Goal: Task Accomplishment & Management: Manage account settings

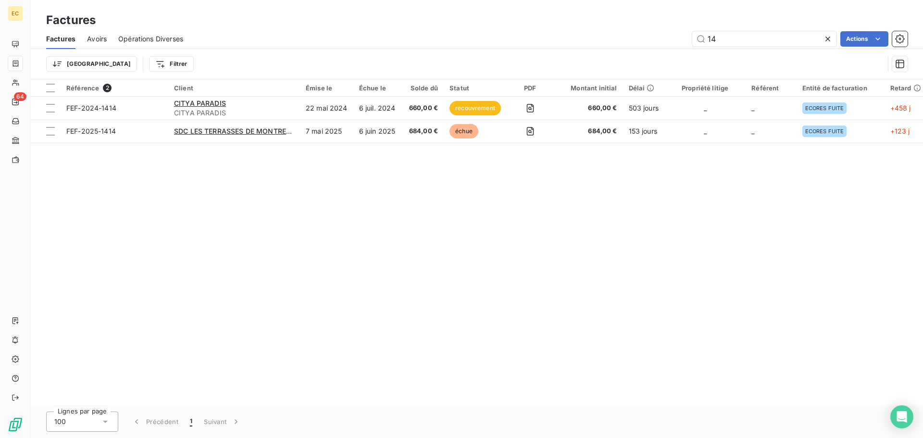
type input "1"
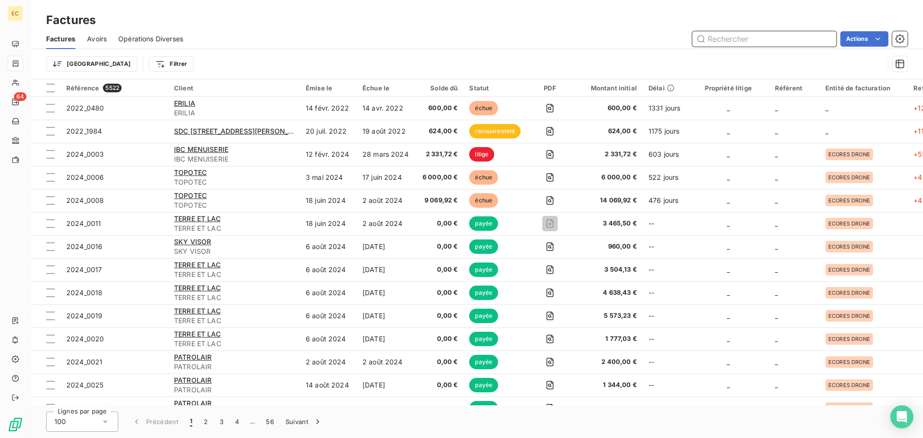
click at [724, 37] on input "text" at bounding box center [764, 38] width 144 height 15
type input "2585"
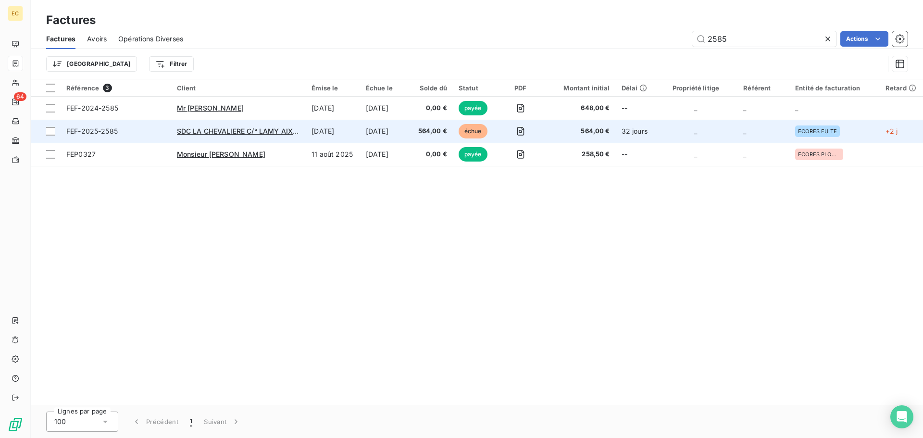
click at [141, 131] on span "FEF-2025-2585" at bounding box center [115, 131] width 99 height 10
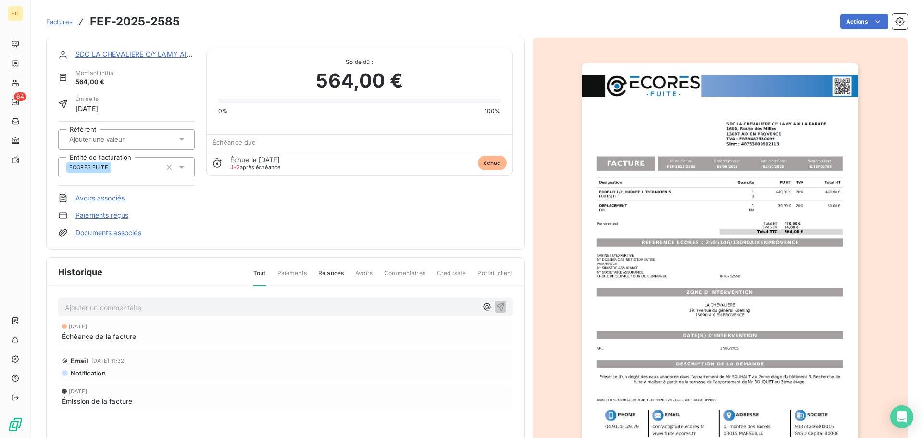
click at [116, 216] on link "Paiements reçus" at bounding box center [101, 215] width 53 height 10
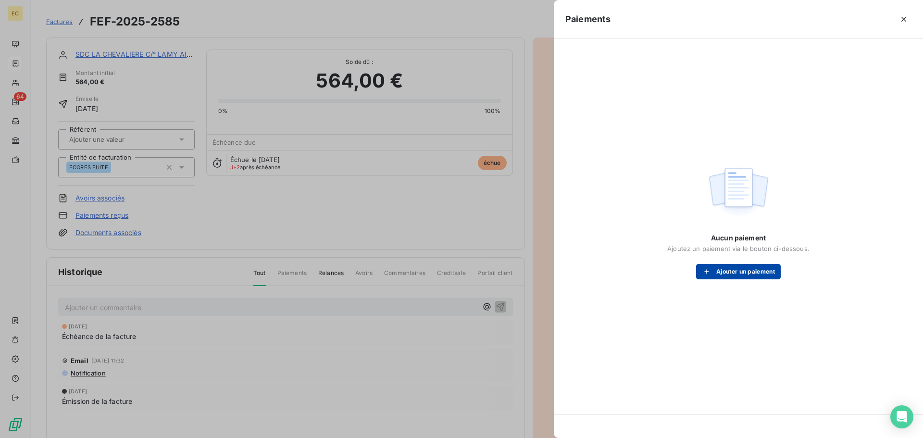
click at [716, 274] on button "Ajouter un paiement" at bounding box center [738, 271] width 85 height 15
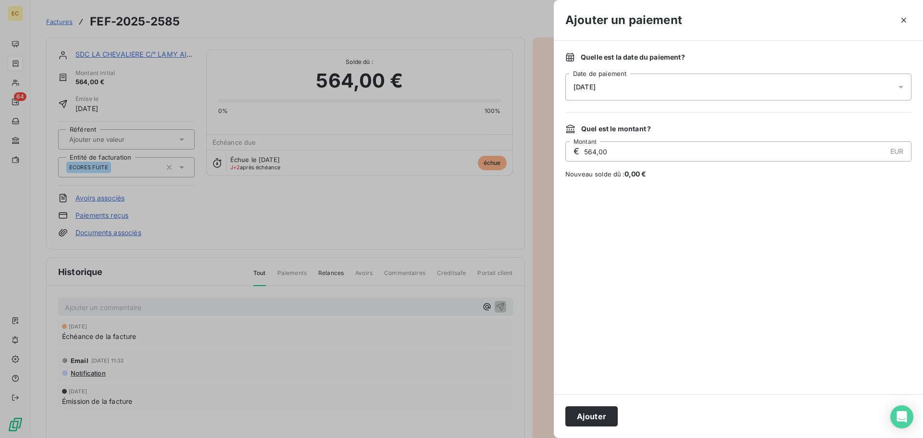
click at [652, 84] on div "[DATE]" at bounding box center [738, 87] width 346 height 27
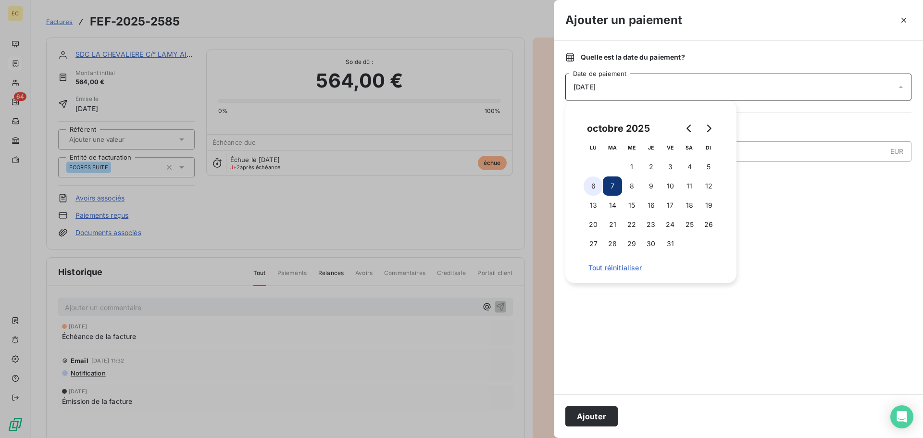
click at [593, 188] on button "6" at bounding box center [592, 185] width 19 height 19
click at [603, 412] on button "Ajouter" at bounding box center [591, 416] width 52 height 20
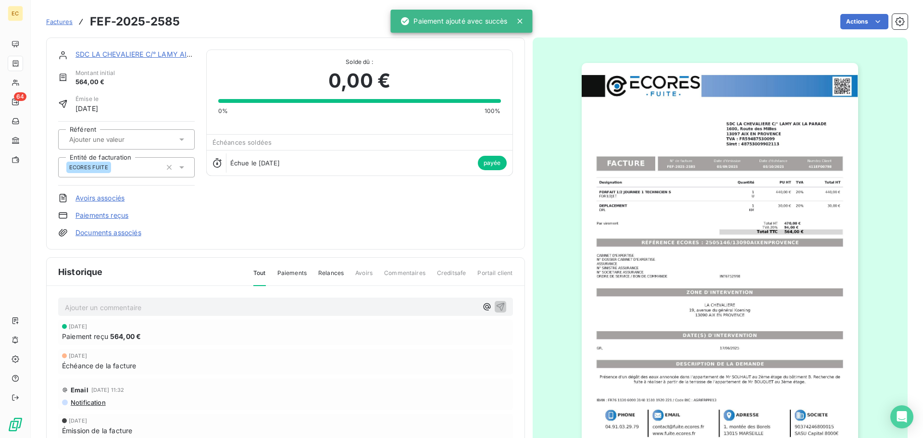
click at [60, 21] on span "Factures" at bounding box center [59, 22] width 26 height 8
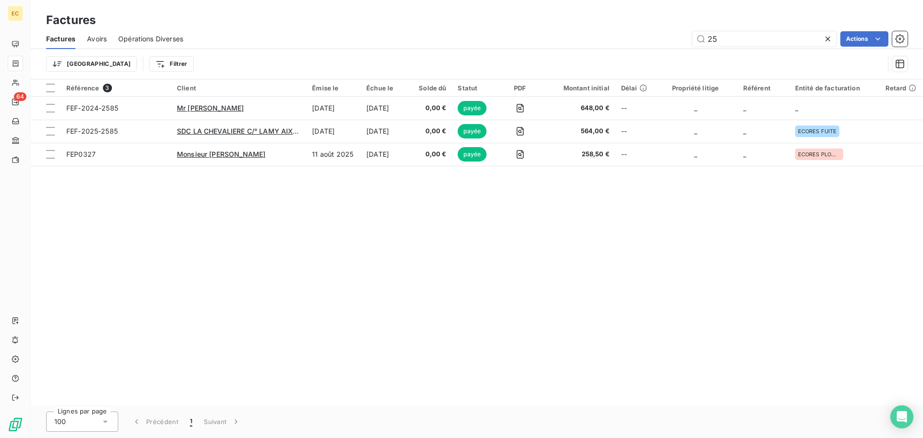
type input "2"
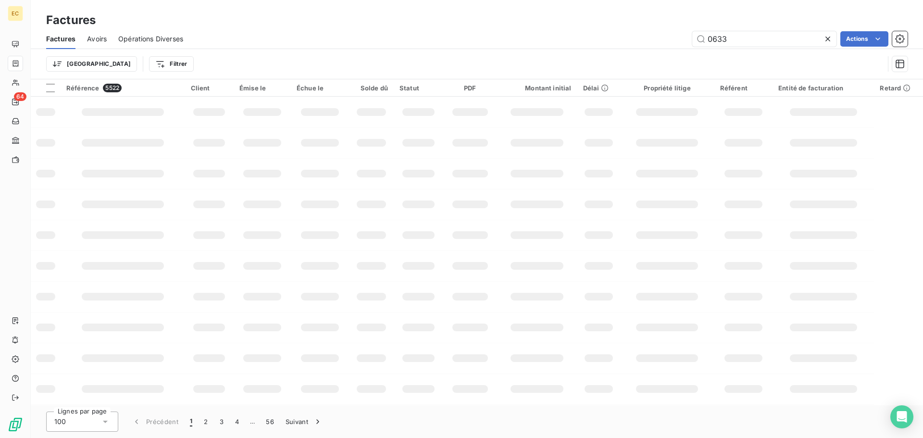
type input "0633"
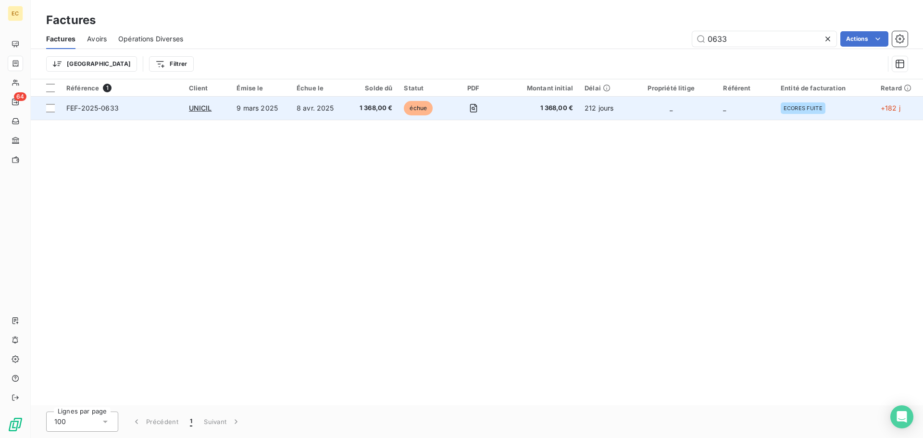
click at [143, 103] on span "FEF-2025-0633" at bounding box center [121, 108] width 111 height 10
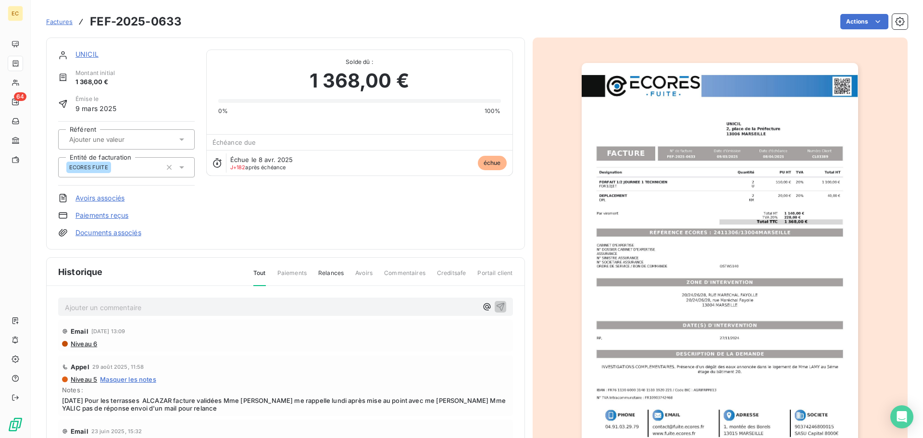
click at [109, 215] on link "Paiements reçus" at bounding box center [101, 215] width 53 height 10
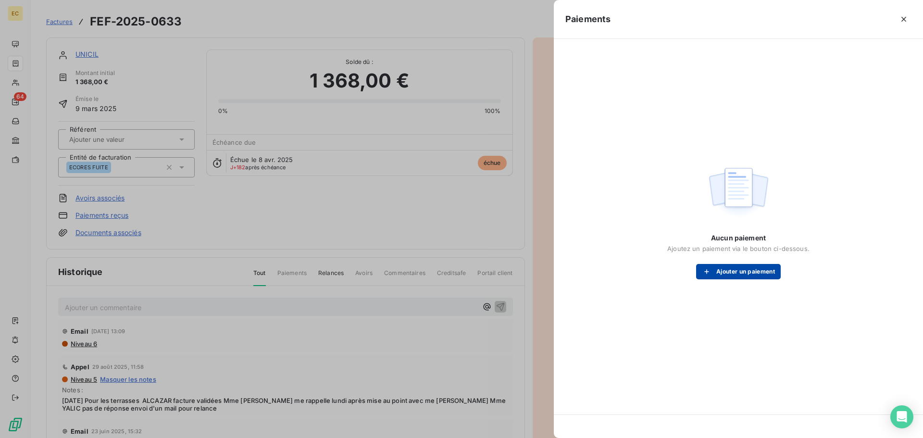
click at [727, 274] on button "Ajouter un paiement" at bounding box center [738, 271] width 85 height 15
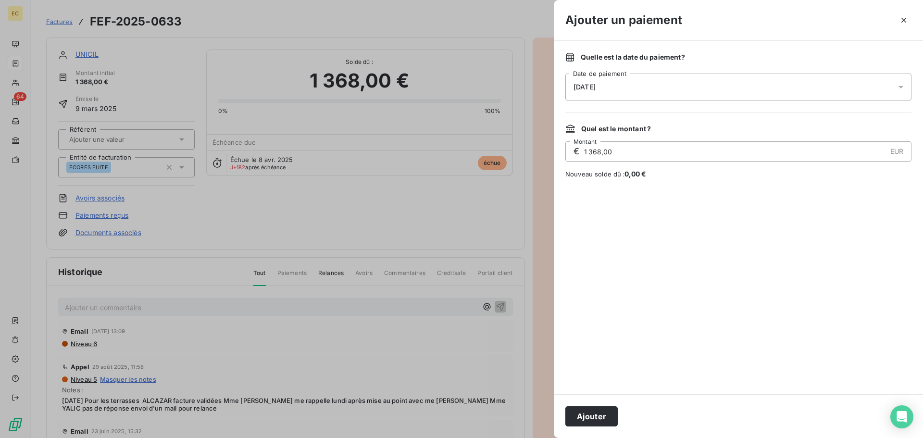
click at [616, 93] on div "[DATE]" at bounding box center [738, 87] width 346 height 27
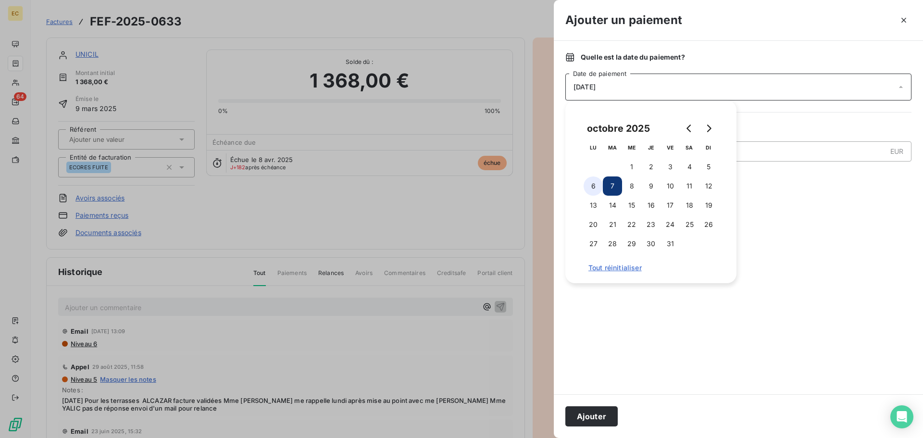
click at [592, 181] on button "6" at bounding box center [592, 185] width 19 height 19
click at [592, 413] on button "Ajouter" at bounding box center [591, 416] width 52 height 20
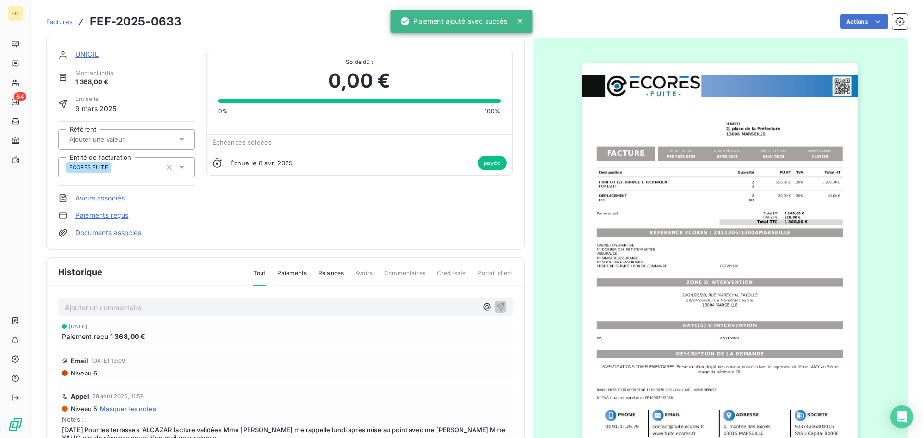
click at [66, 23] on span "Factures" at bounding box center [59, 22] width 26 height 8
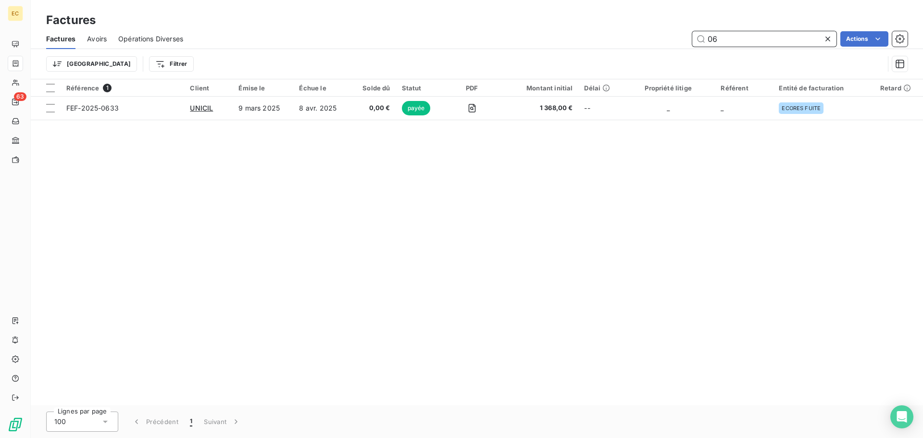
type input "0"
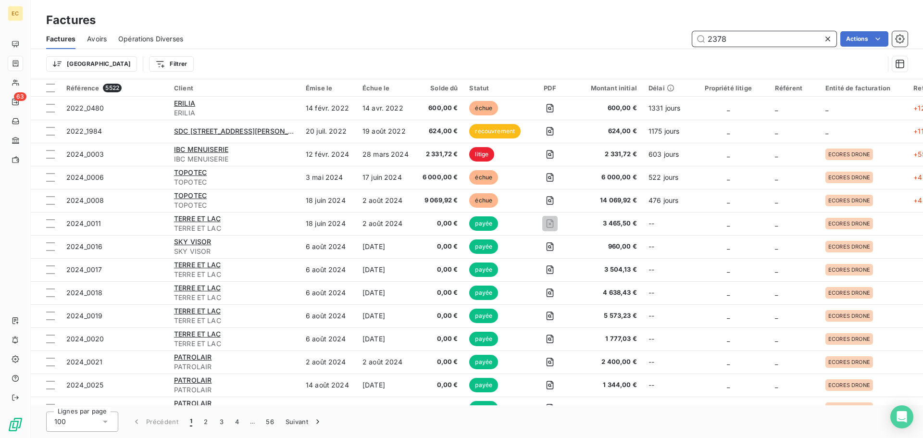
type input "2378"
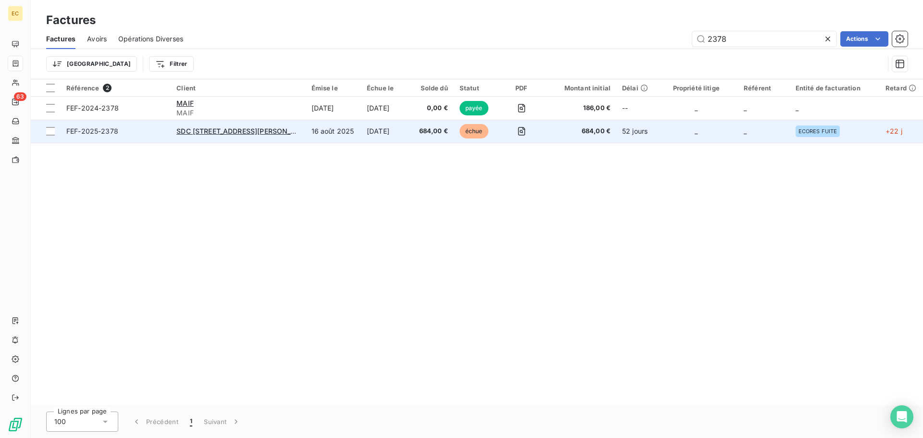
click at [145, 132] on span "FEF-2025-2378" at bounding box center [115, 131] width 99 height 10
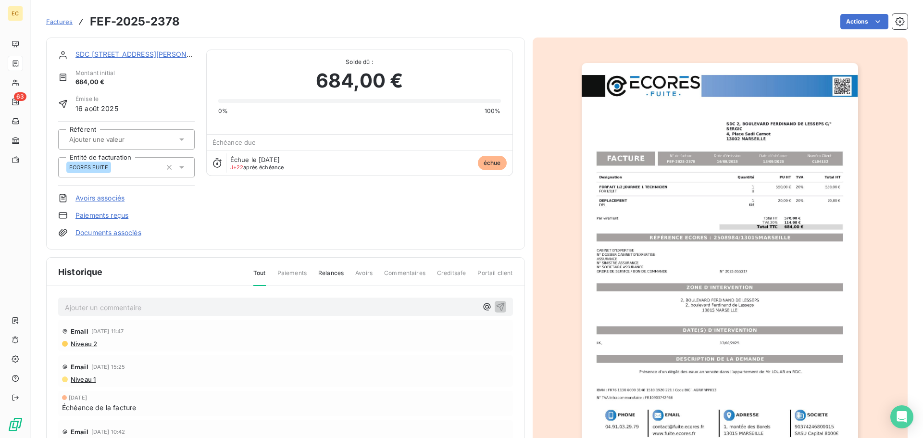
click at [112, 218] on link "Paiements reçus" at bounding box center [101, 215] width 53 height 10
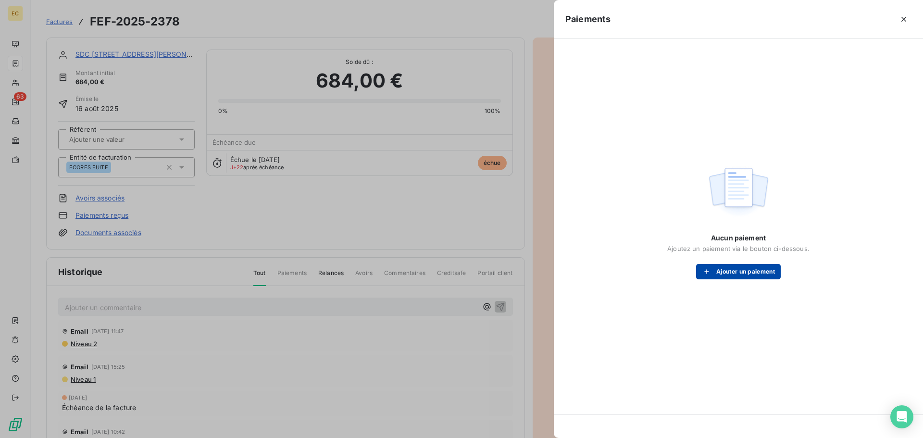
click at [725, 277] on button "Ajouter un paiement" at bounding box center [738, 271] width 85 height 15
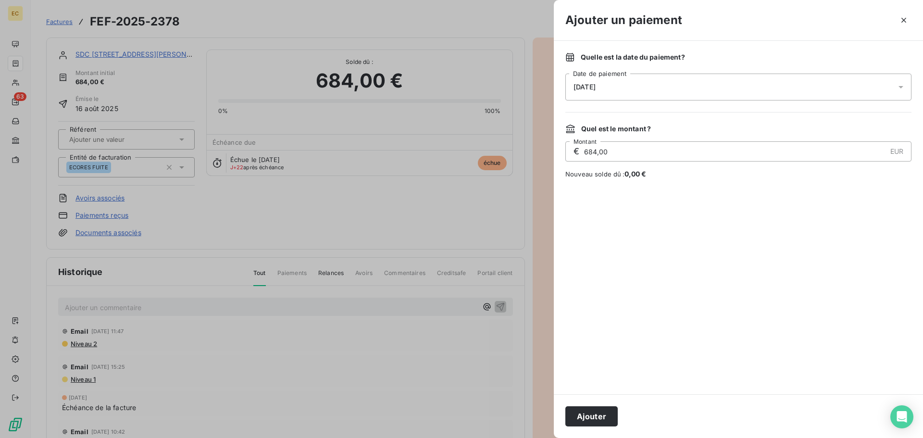
click at [617, 82] on div "[DATE]" at bounding box center [738, 87] width 346 height 27
click at [767, 299] on div at bounding box center [738, 286] width 346 height 192
click at [594, 416] on button "Ajouter" at bounding box center [591, 416] width 52 height 20
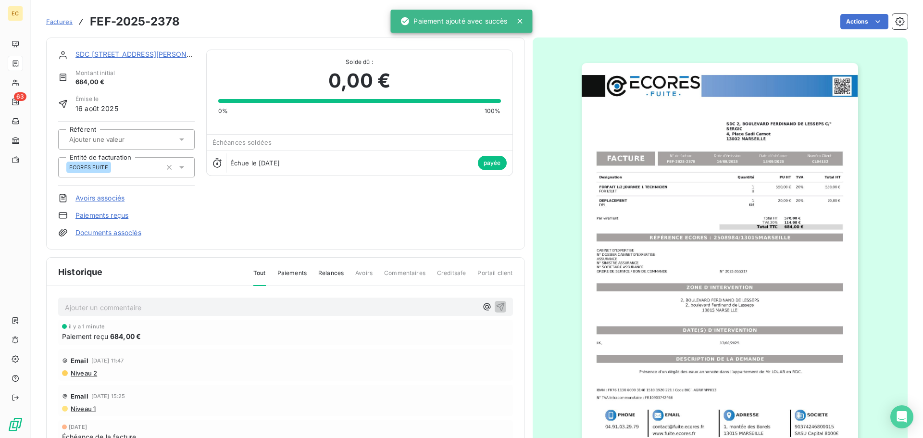
click at [54, 25] on span "Factures" at bounding box center [59, 22] width 26 height 8
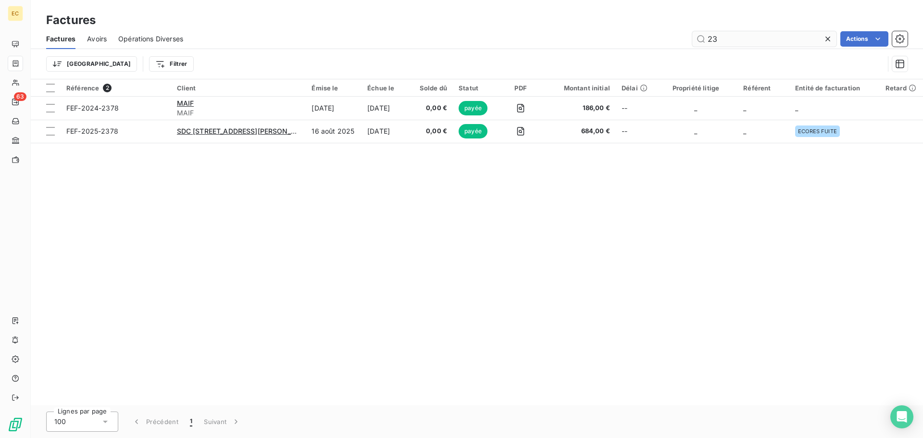
type input "2"
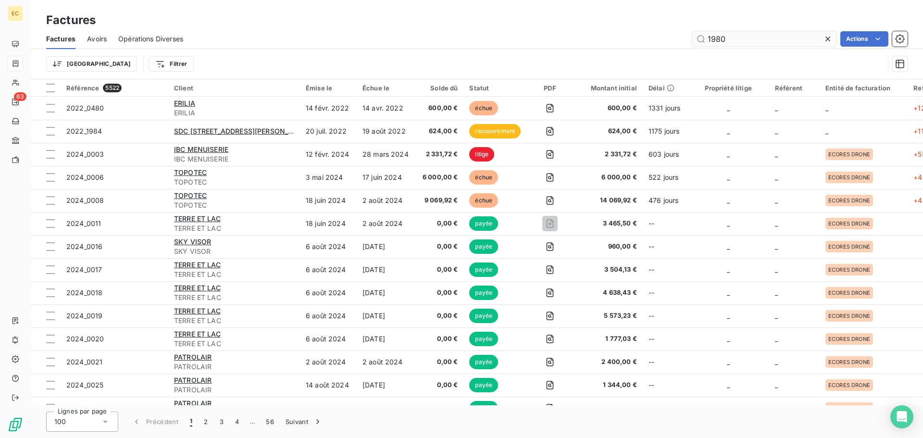
type input "1980"
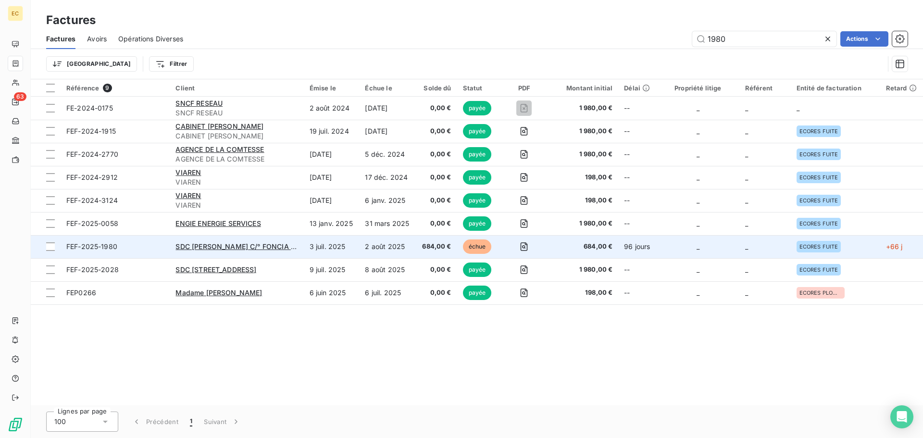
click at [152, 254] on td "FEF-2025-1980" at bounding box center [115, 246] width 109 height 23
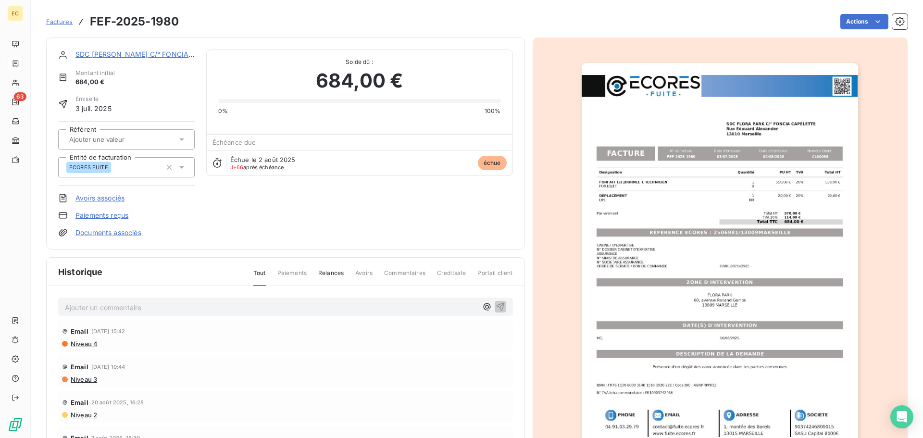
click at [110, 214] on link "Paiements reçus" at bounding box center [101, 215] width 53 height 10
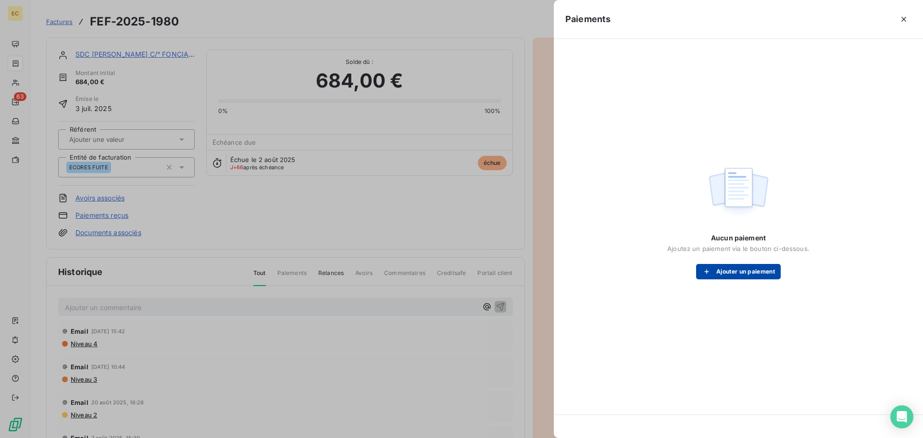
click at [724, 274] on button "Ajouter un paiement" at bounding box center [738, 271] width 85 height 15
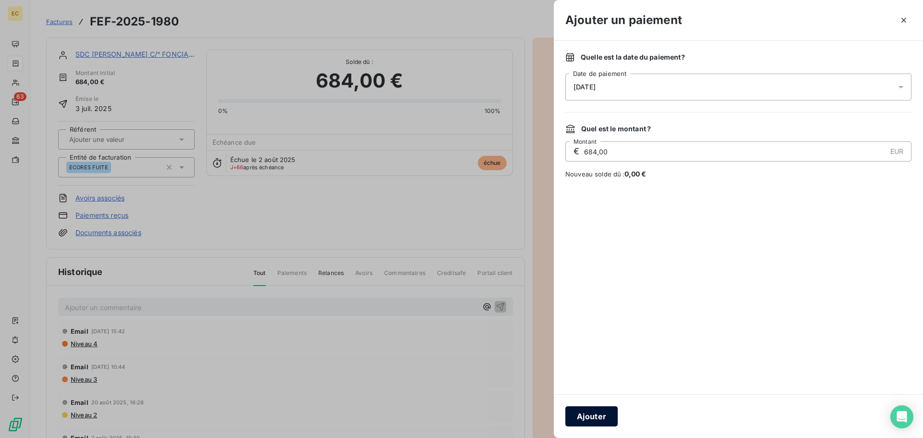
click at [591, 412] on button "Ajouter" at bounding box center [591, 416] width 52 height 20
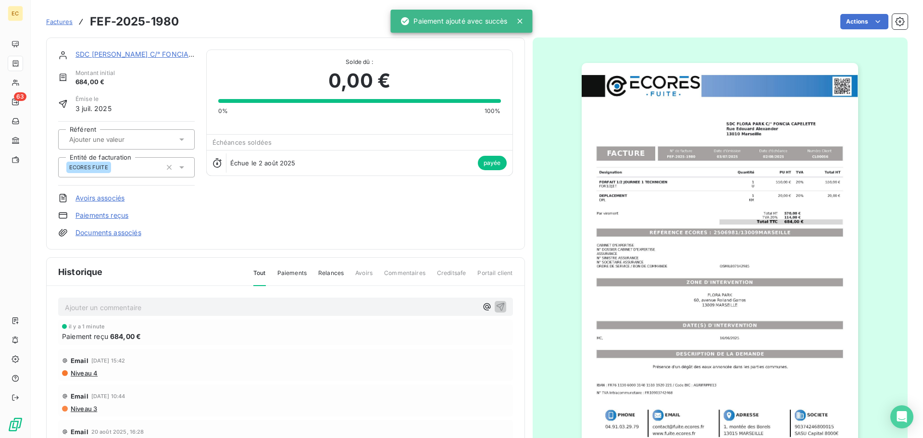
click at [68, 17] on link "Factures" at bounding box center [59, 22] width 26 height 10
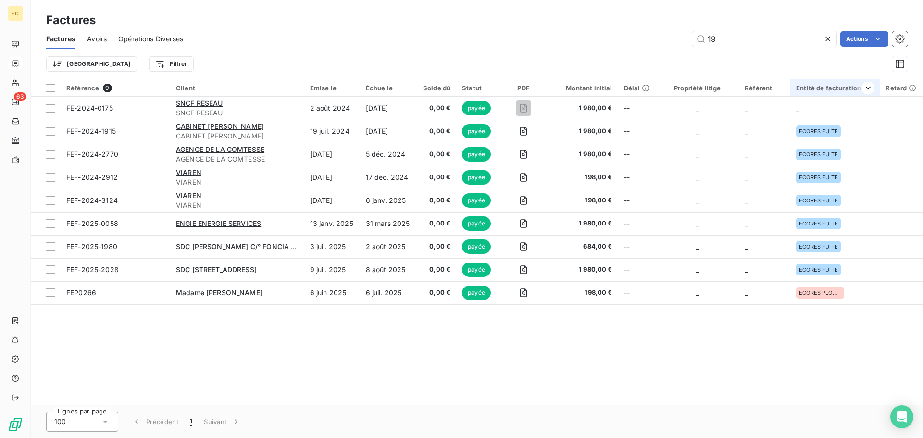
type input "1"
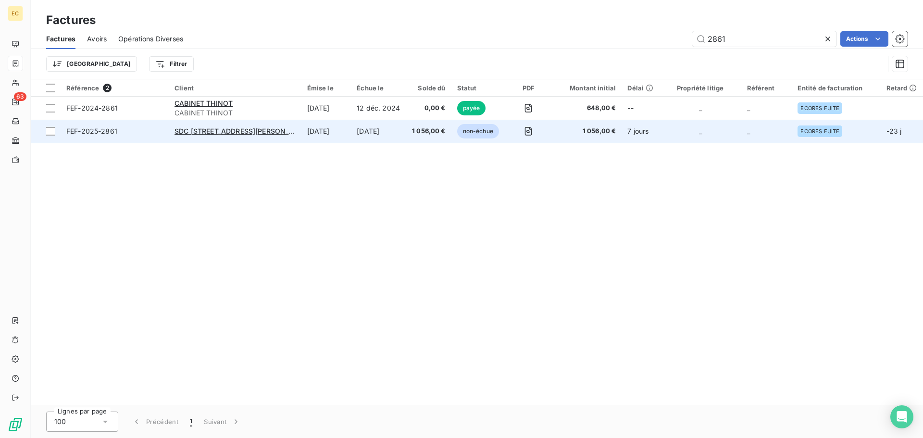
type input "2861"
click at [142, 134] on span "FEF-2025-2861" at bounding box center [114, 131] width 97 height 10
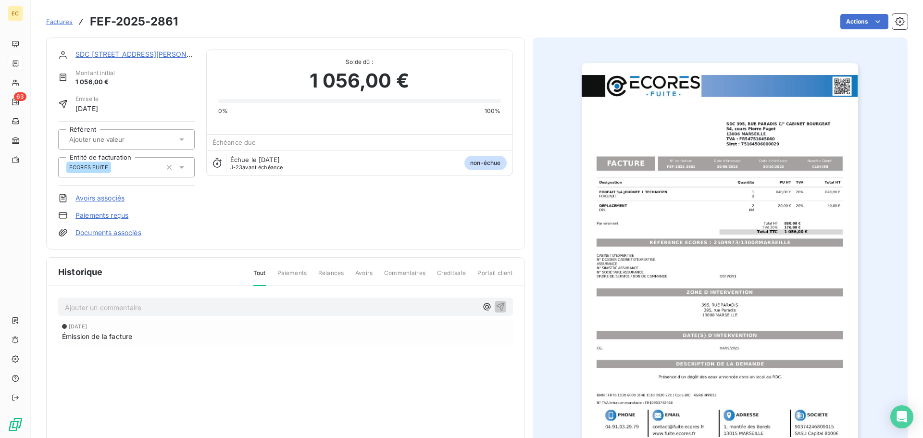
click at [108, 216] on link "Paiements reçus" at bounding box center [101, 215] width 53 height 10
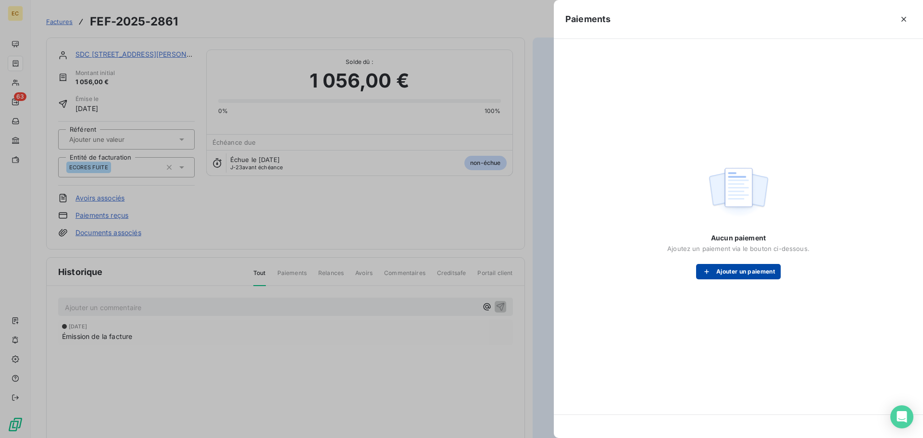
click at [736, 270] on button "Ajouter un paiement" at bounding box center [738, 271] width 85 height 15
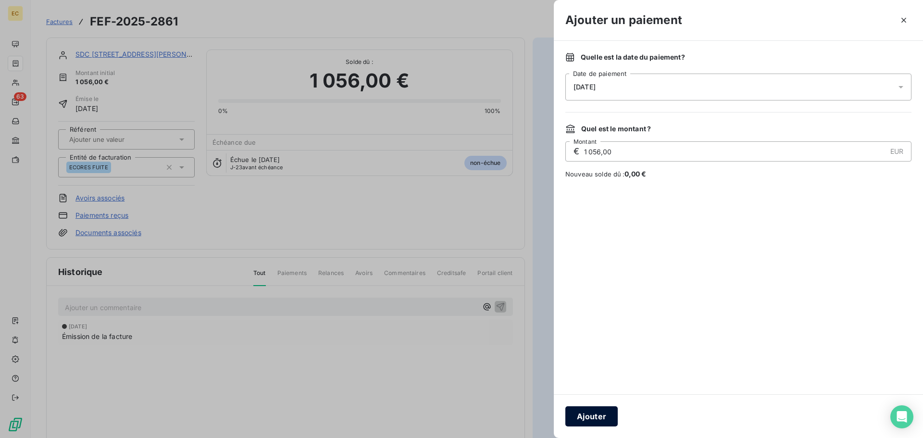
click at [603, 415] on button "Ajouter" at bounding box center [591, 416] width 52 height 20
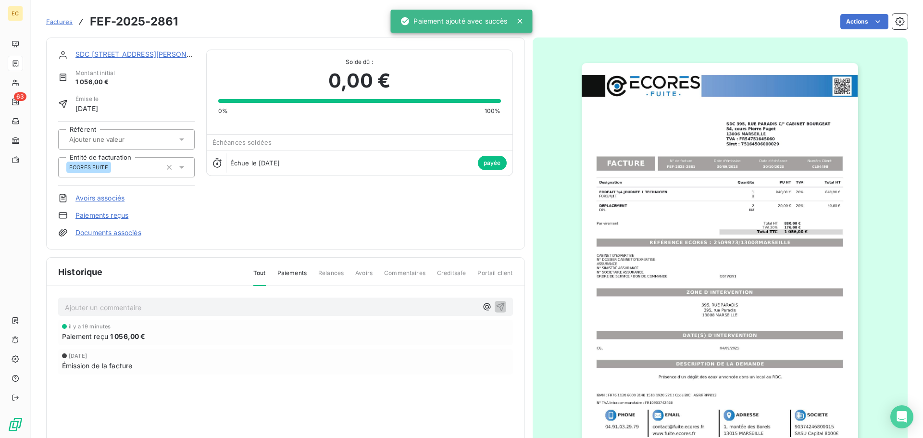
click at [51, 20] on span "Factures" at bounding box center [59, 22] width 26 height 8
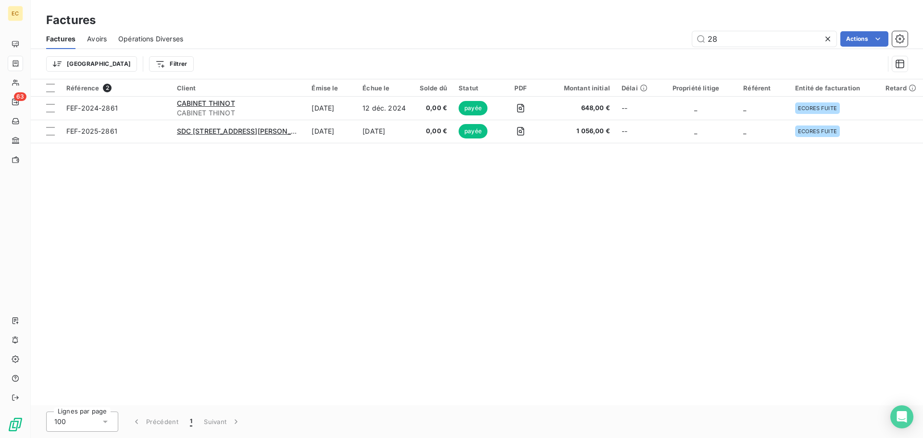
type input "2"
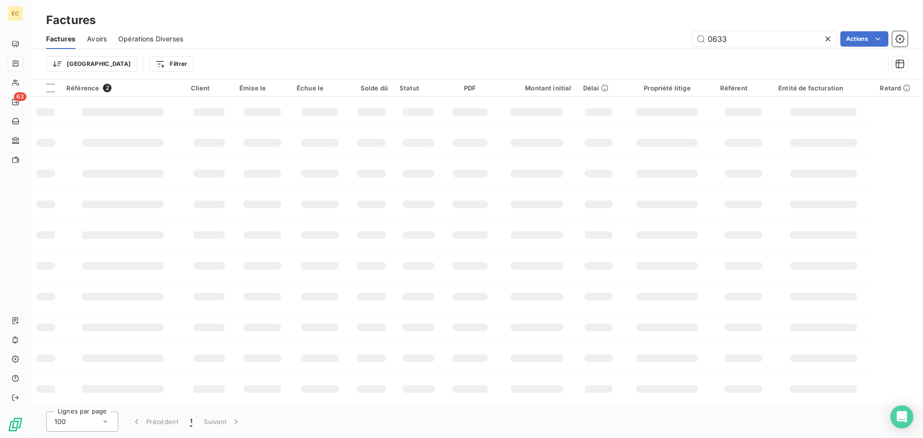
type input "0633"
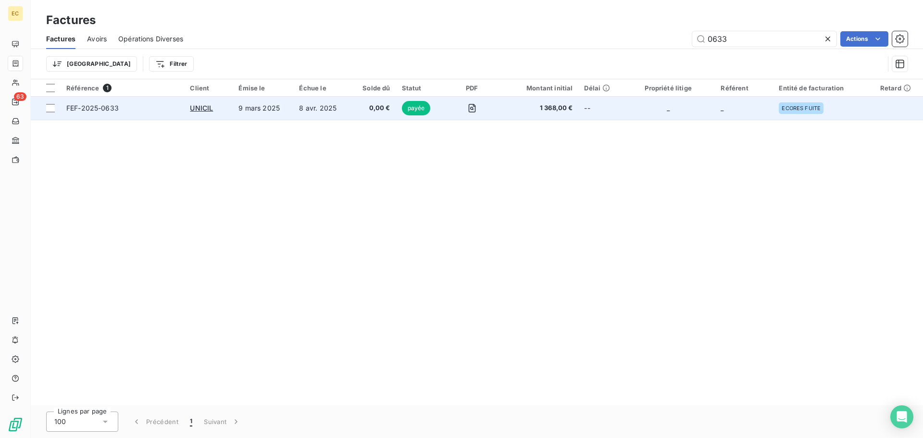
click at [171, 114] on td "FEF-2025-0633" at bounding box center [123, 108] width 124 height 23
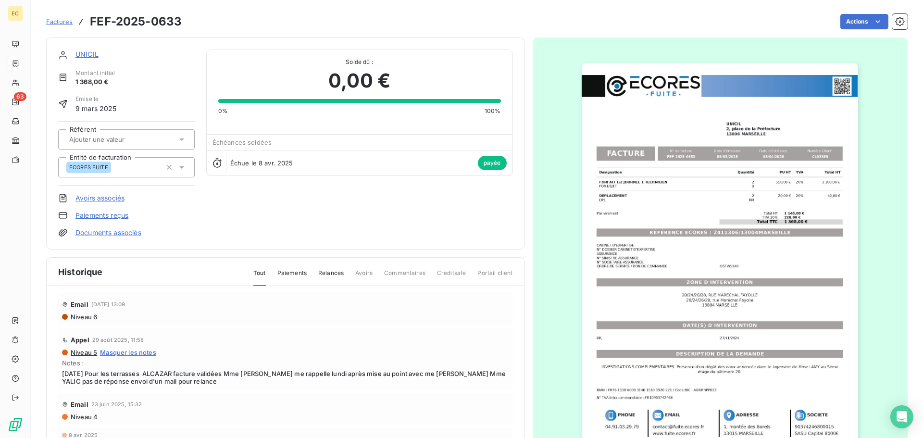
scroll to position [69, 0]
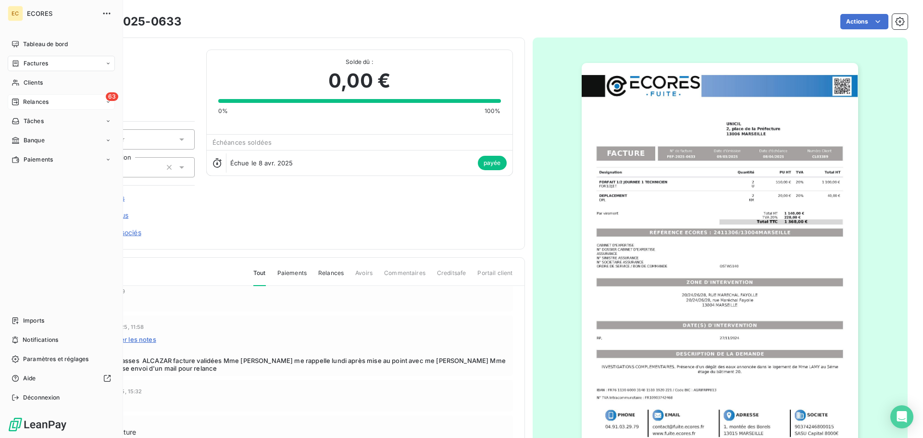
click at [26, 100] on span "Relances" at bounding box center [35, 102] width 25 height 9
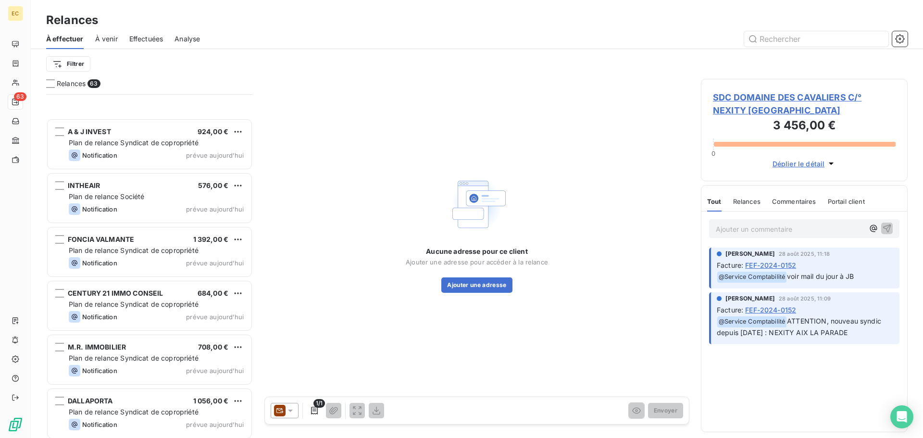
scroll to position [3048, 0]
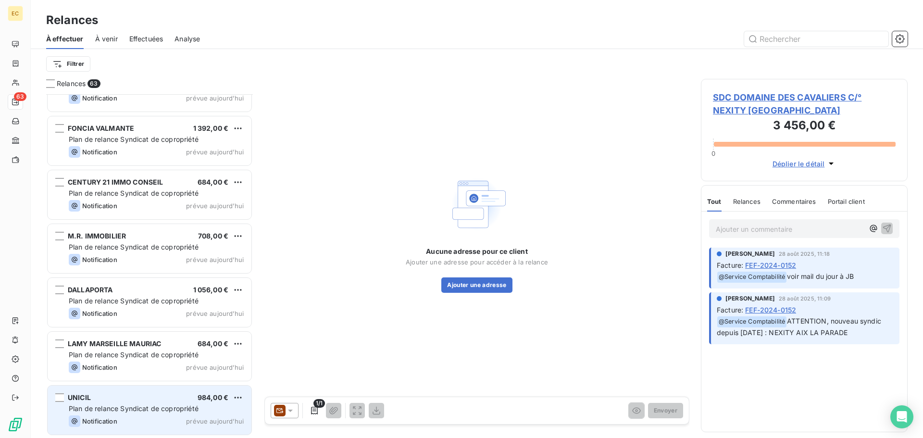
click at [123, 411] on span "Plan de relance Syndicat de copropriété" at bounding box center [134, 408] width 130 height 8
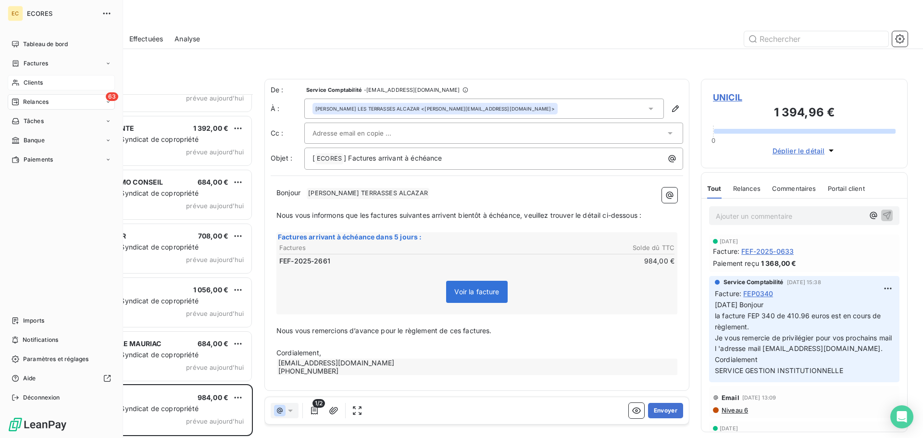
click at [27, 80] on span "Clients" at bounding box center [33, 82] width 19 height 9
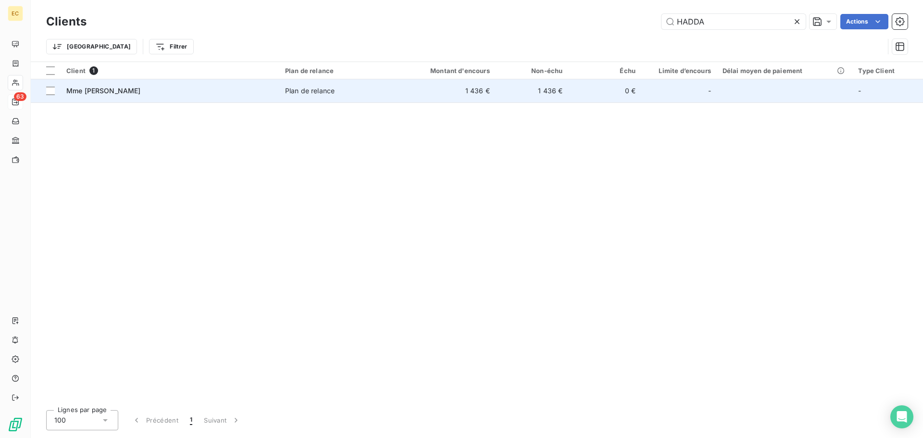
type input "HADDA"
click at [227, 101] on td "Mme [PERSON_NAME]" at bounding box center [170, 90] width 219 height 23
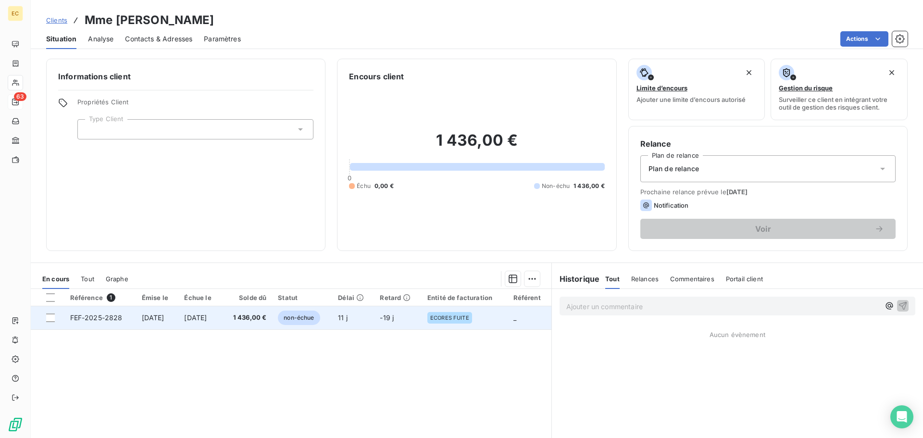
click at [136, 321] on td "[DATE]" at bounding box center [157, 317] width 43 height 23
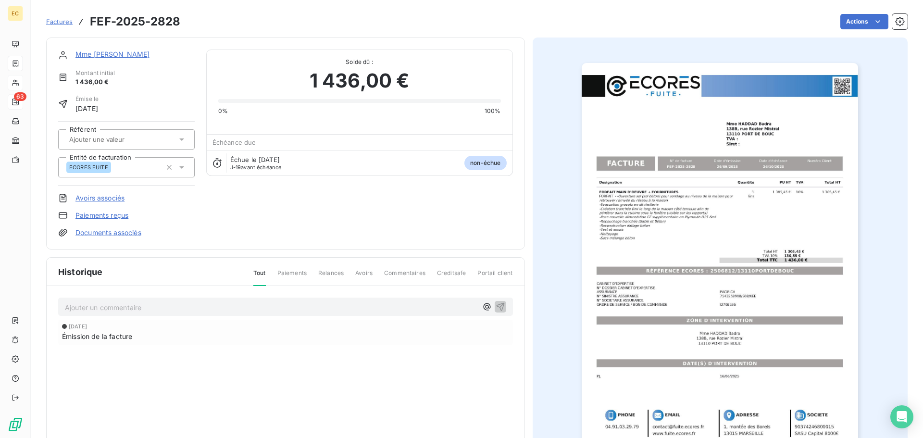
click at [709, 272] on img "button" at bounding box center [720, 258] width 276 height 391
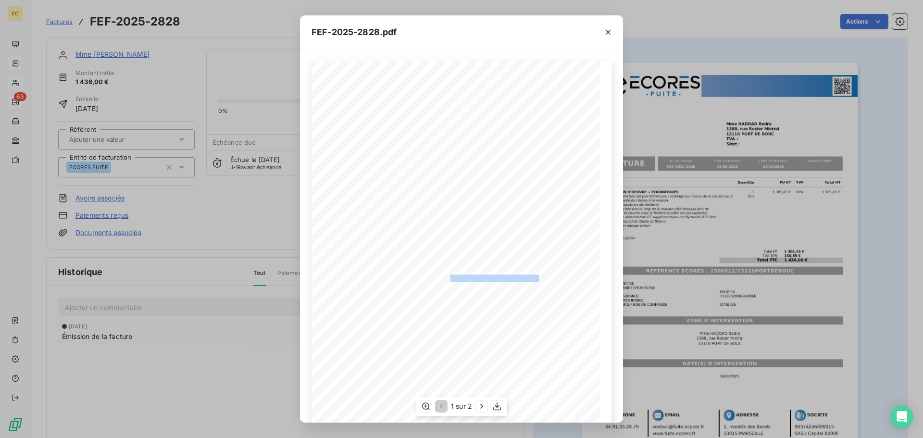
drag, startPoint x: 534, startPoint y: 278, endPoint x: 446, endPoint y: 277, distance: 88.4
click at [446, 277] on span "RÉFÉRENCE ECORES : 2506812/13110PORTDEBOUC" at bounding box center [461, 276] width 155 height 5
copy span ": 2506812/13110PORTDEBOUC"
click at [611, 30] on icon "button" at bounding box center [608, 32] width 10 height 10
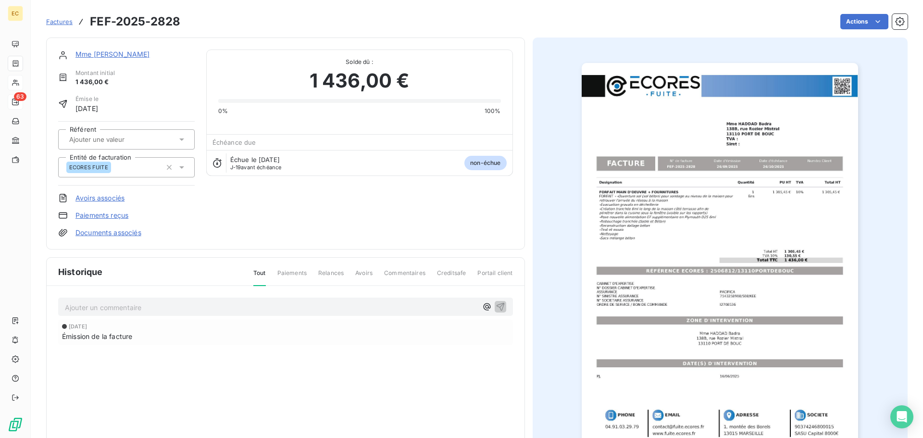
click at [62, 23] on span "Factures" at bounding box center [59, 22] width 26 height 8
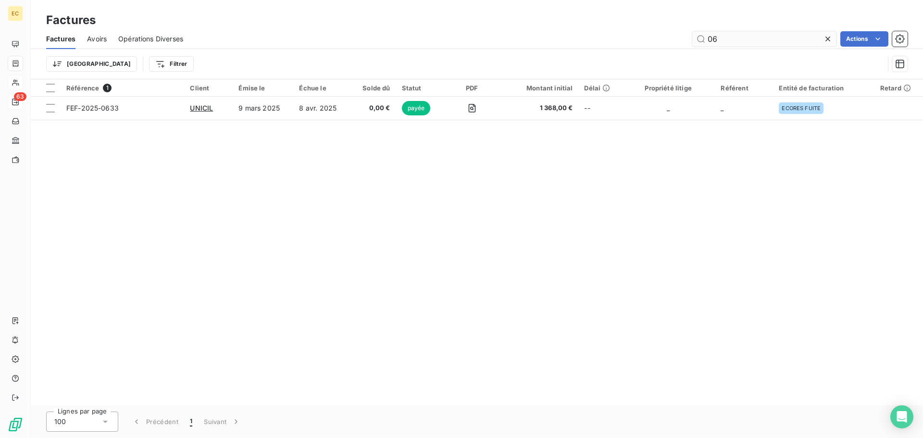
type input "0"
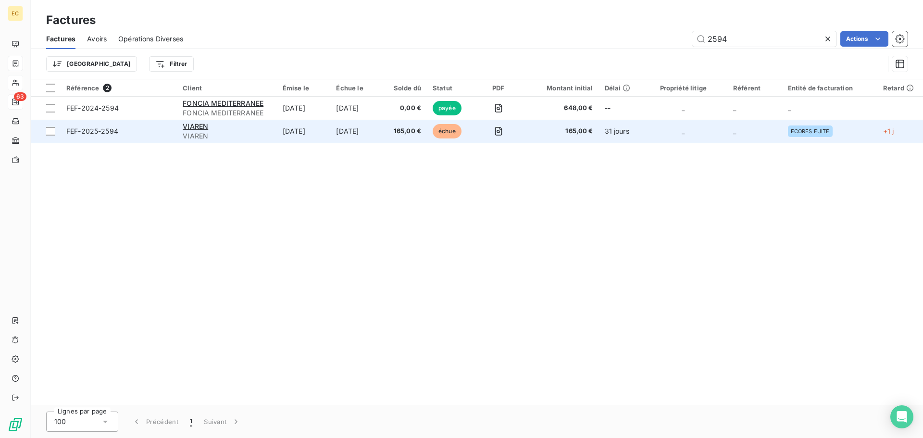
type input "2594"
click at [154, 133] on span "FEF-2025-2594" at bounding box center [118, 131] width 105 height 10
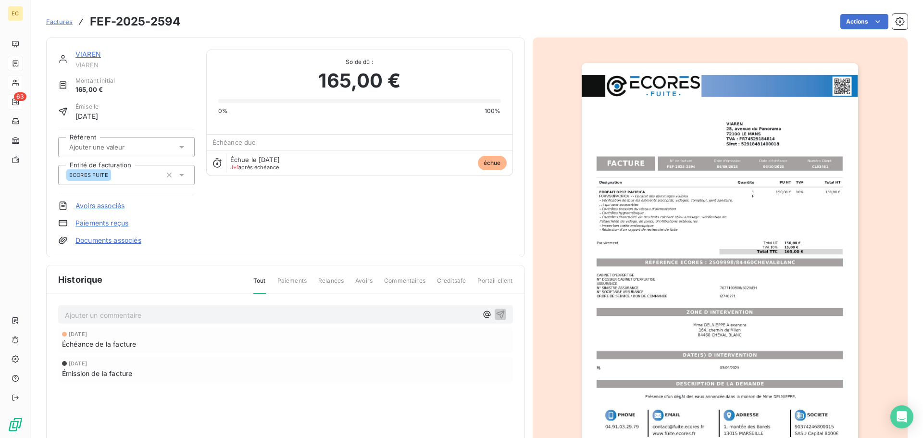
click at [116, 224] on link "Paiements reçus" at bounding box center [101, 223] width 53 height 10
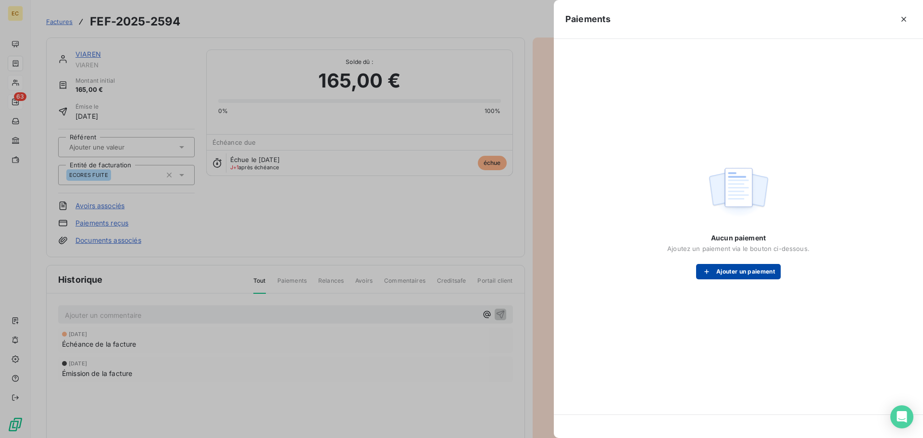
click at [732, 275] on button "Ajouter un paiement" at bounding box center [738, 271] width 85 height 15
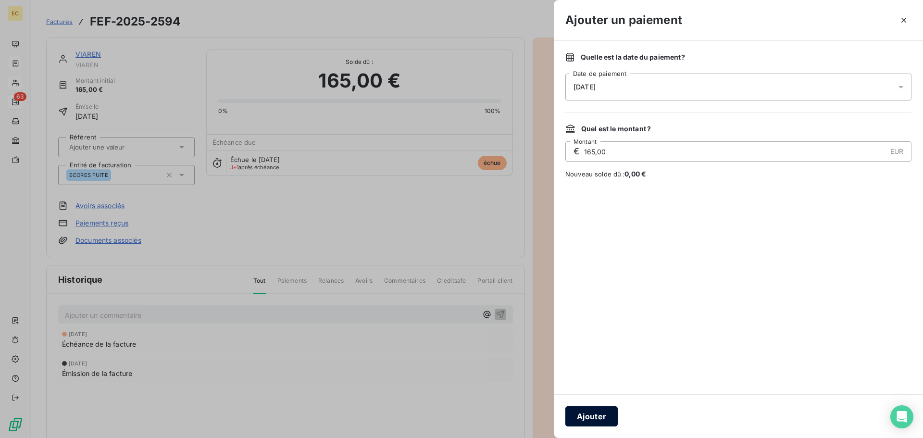
click at [604, 415] on button "Ajouter" at bounding box center [591, 416] width 52 height 20
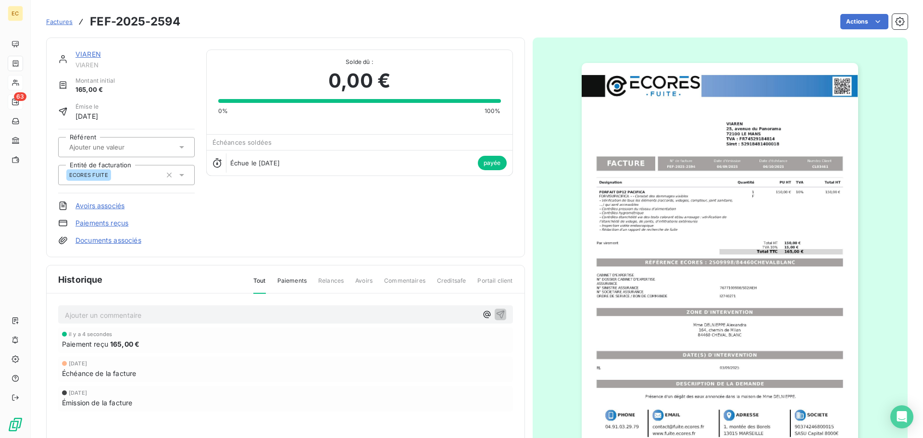
click at [59, 22] on span "Factures" at bounding box center [59, 22] width 26 height 8
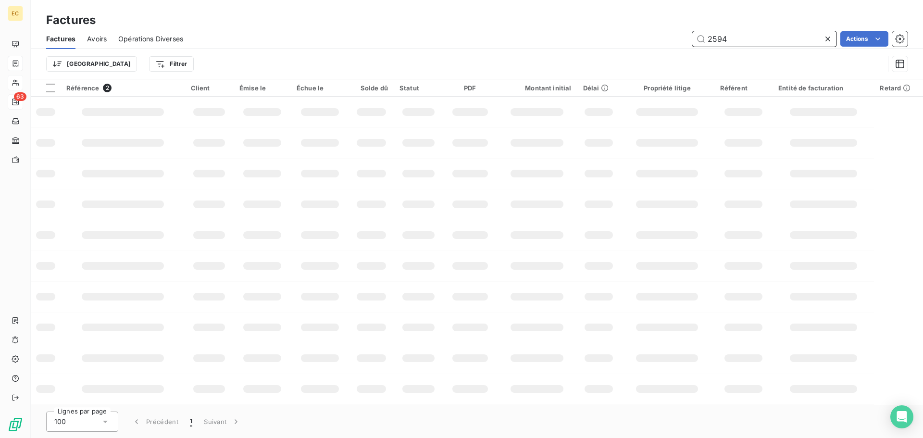
click at [742, 37] on input "2594" at bounding box center [764, 38] width 144 height 15
type input "2828"
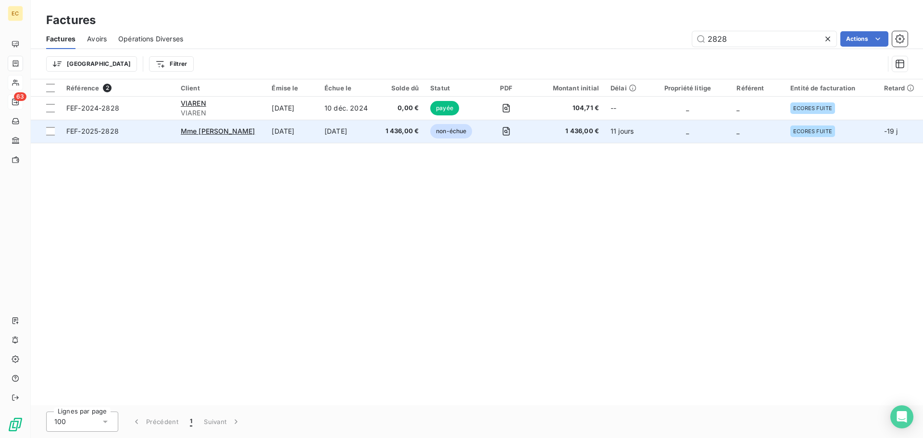
click at [142, 134] on span "FEF-2025-2828" at bounding box center [117, 131] width 103 height 10
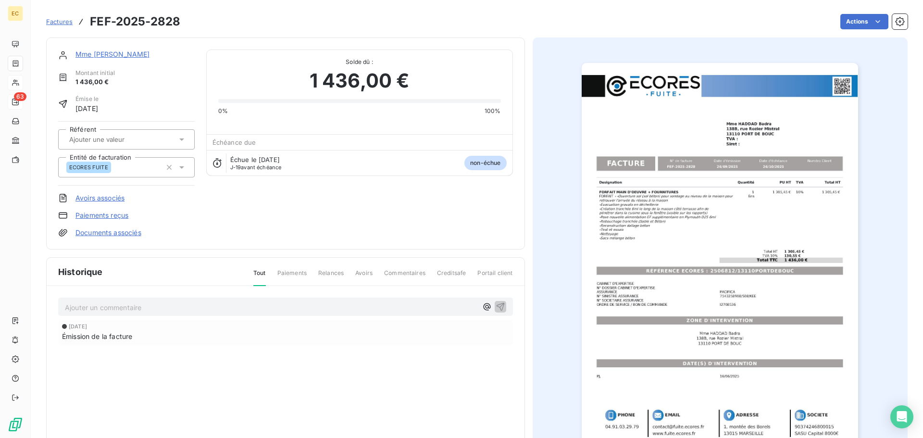
click at [97, 214] on link "Paiements reçus" at bounding box center [101, 215] width 53 height 10
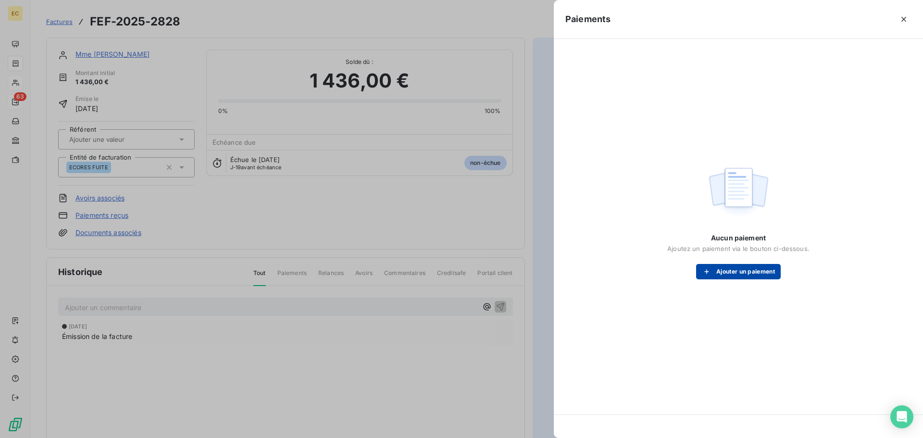
click at [725, 271] on button "Ajouter un paiement" at bounding box center [738, 271] width 85 height 15
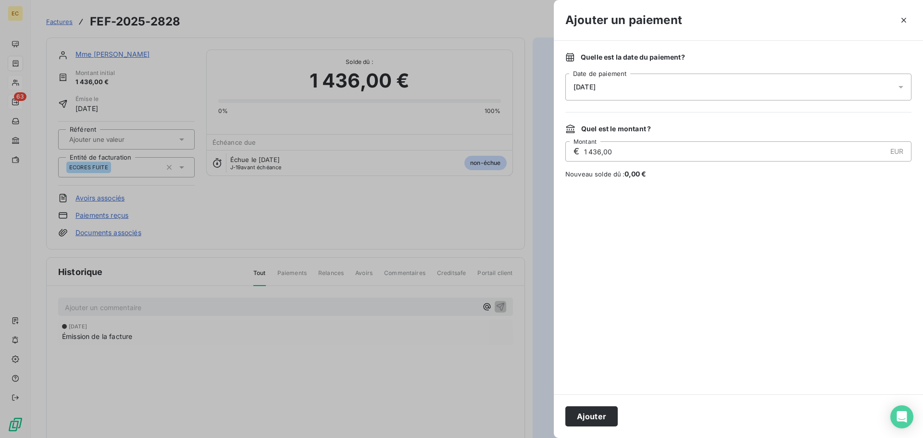
drag, startPoint x: 601, startPoint y: 152, endPoint x: 584, endPoint y: 155, distance: 17.1
click at [584, 155] on input "1 436,00" at bounding box center [734, 151] width 303 height 19
type input "600,00"
click at [655, 301] on div at bounding box center [738, 286] width 346 height 192
click at [602, 415] on button "Ajouter" at bounding box center [591, 416] width 52 height 20
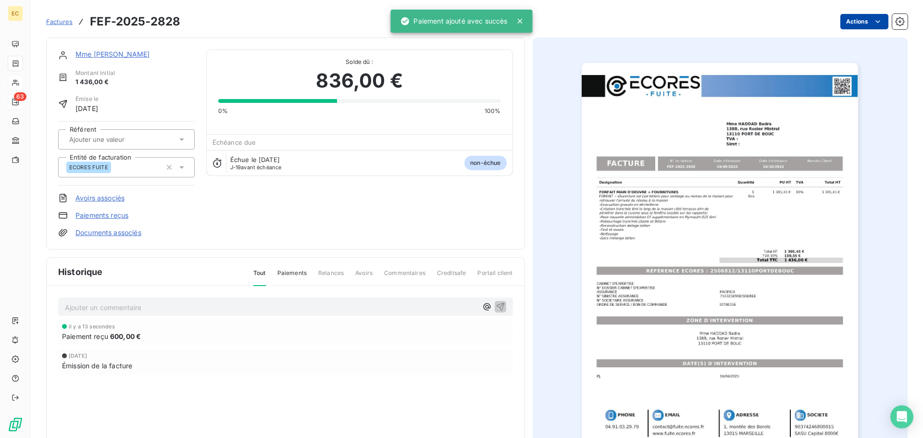
click at [857, 24] on html "EC 63 Factures FEF-2025-2828 Actions Mme [PERSON_NAME] Montant initial 1 436,00…" at bounding box center [461, 219] width 923 height 438
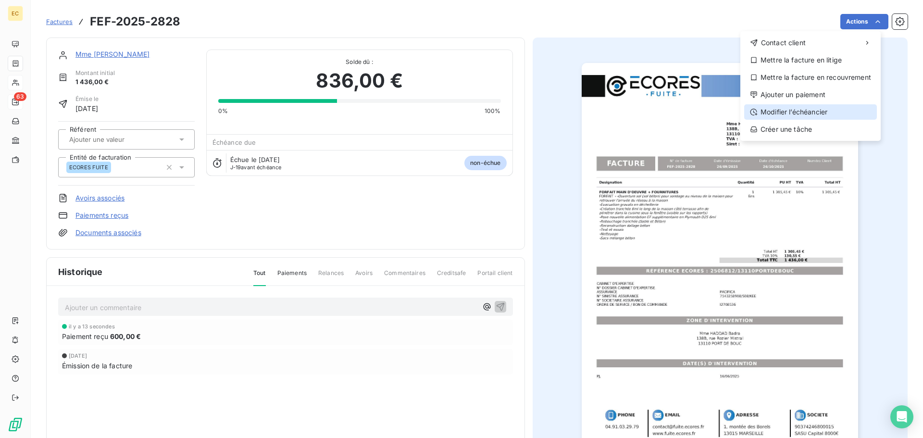
click at [838, 108] on div "Modifier l’échéancier" at bounding box center [810, 111] width 133 height 15
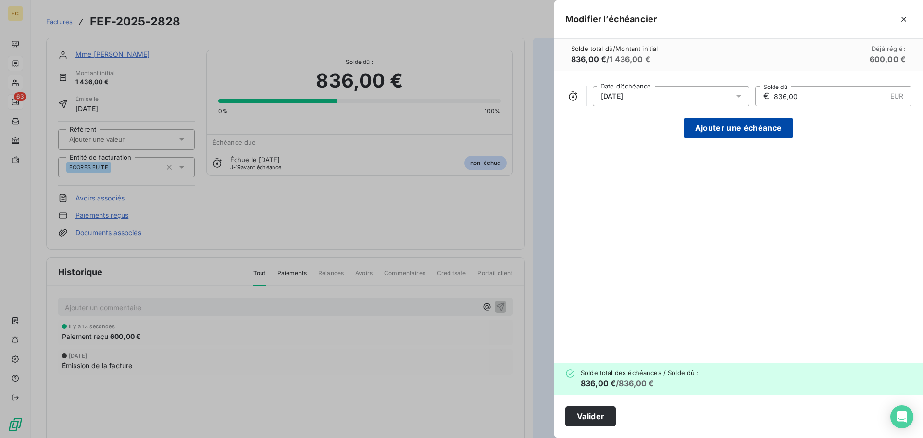
click at [739, 127] on button "Ajouter une échéance" at bounding box center [738, 128] width 110 height 20
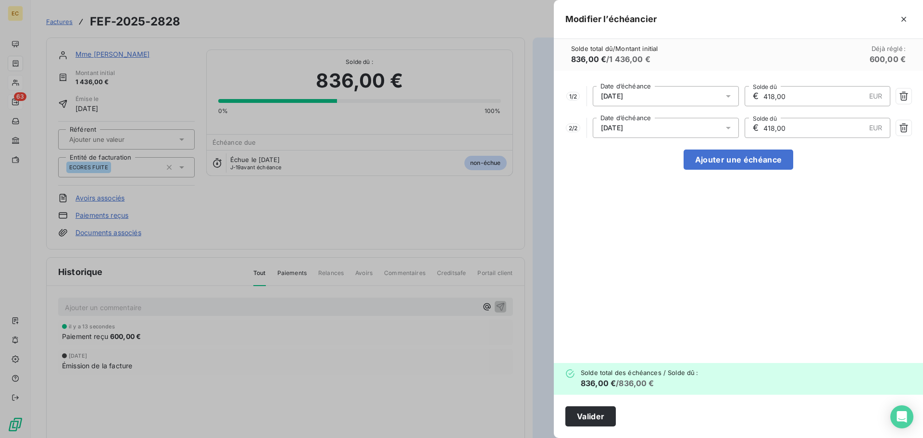
click at [728, 95] on icon at bounding box center [728, 96] width 5 height 2
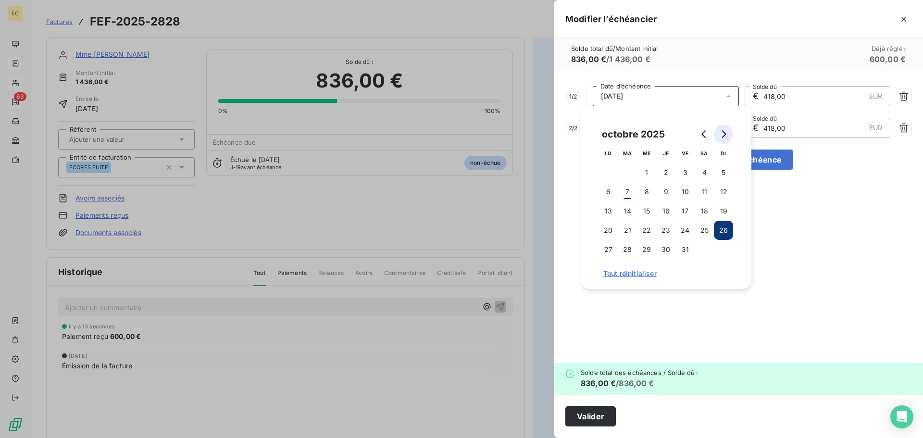
click at [724, 134] on icon "Go to next month" at bounding box center [723, 134] width 8 height 8
click at [685, 187] on button "7" at bounding box center [684, 191] width 19 height 19
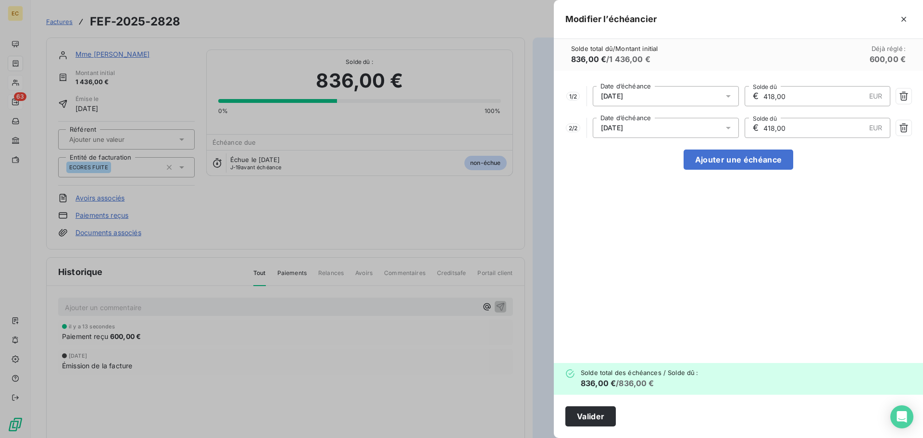
drag, startPoint x: 774, startPoint y: 98, endPoint x: 765, endPoint y: 98, distance: 8.7
click at [765, 98] on input "418,00" at bounding box center [813, 96] width 103 height 19
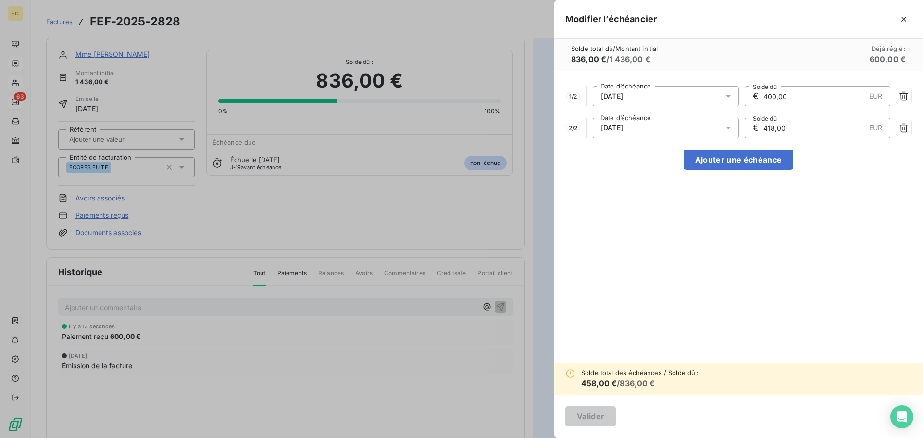
type input "400,00"
click at [728, 125] on icon at bounding box center [728, 128] width 10 height 10
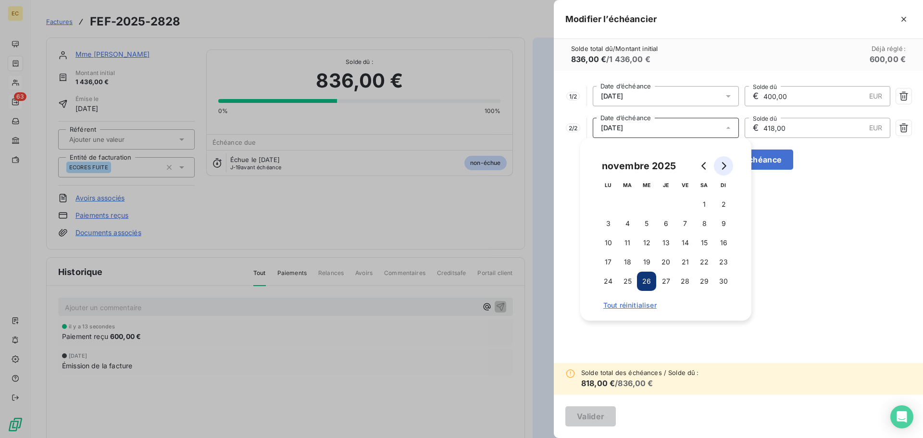
click at [724, 167] on icon "Go to next month" at bounding box center [724, 166] width 4 height 8
click at [722, 206] on button "7" at bounding box center [723, 204] width 19 height 19
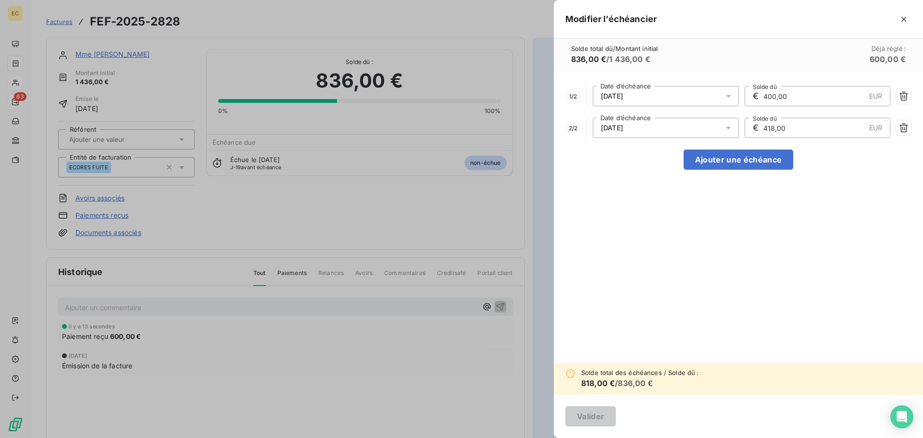
click at [774, 130] on input "418,00" at bounding box center [813, 127] width 103 height 19
click at [751, 156] on button "Ajouter une échéance" at bounding box center [738, 159] width 110 height 20
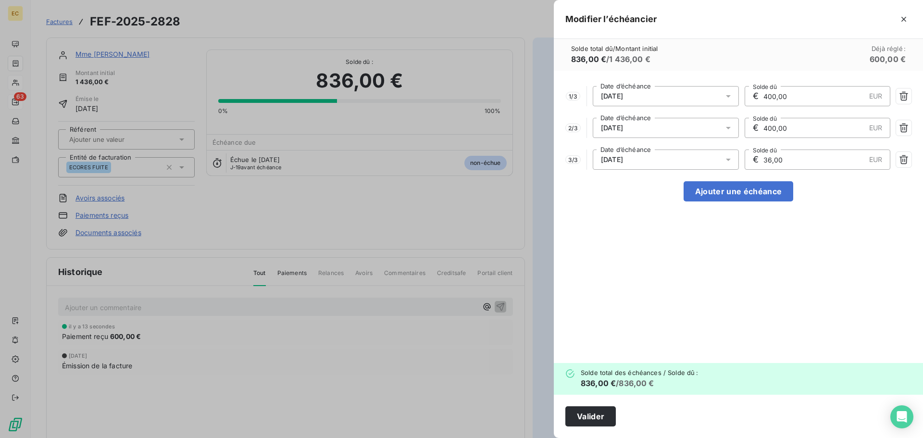
click at [727, 160] on icon at bounding box center [728, 160] width 5 height 2
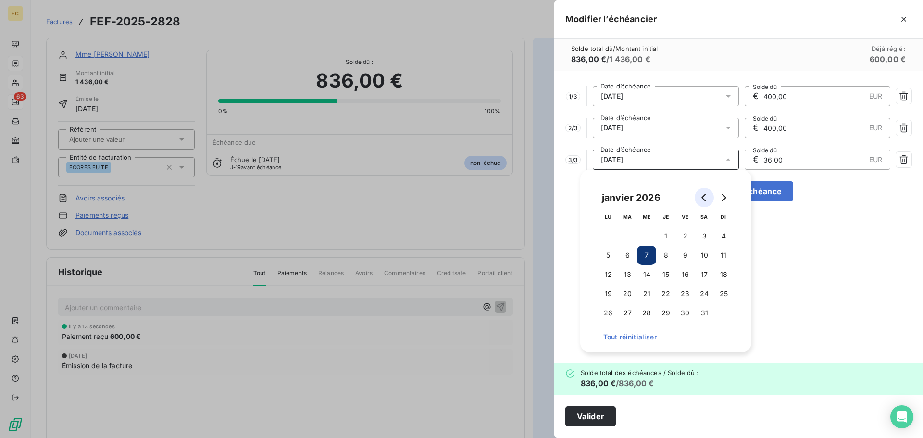
click at [703, 198] on icon "Go to previous month" at bounding box center [703, 198] width 4 height 8
click at [686, 253] on button "7" at bounding box center [684, 255] width 19 height 19
type input "36,00"
type input "400,00"
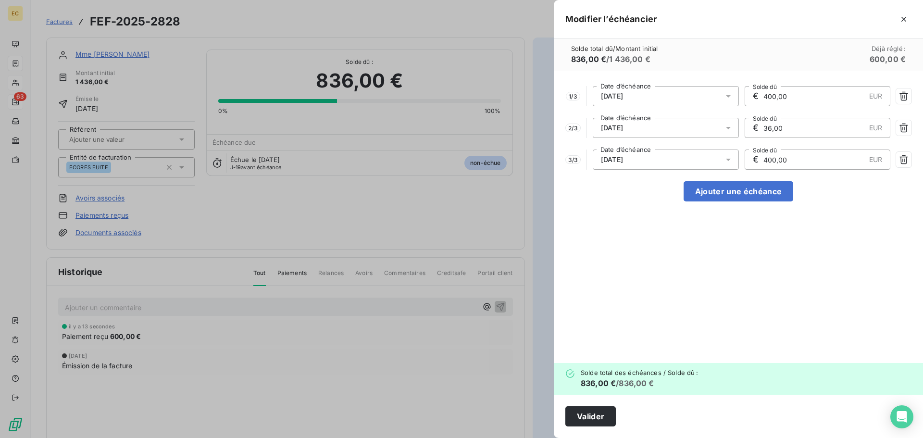
click at [765, 96] on input "400,00" at bounding box center [813, 96] width 103 height 19
click at [598, 414] on button "Valider" at bounding box center [590, 416] width 50 height 20
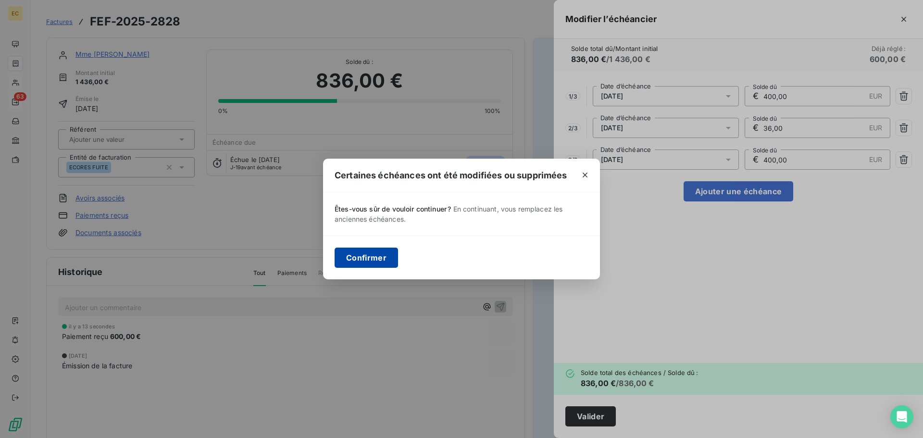
click at [358, 253] on button "Confirmer" at bounding box center [365, 258] width 63 height 20
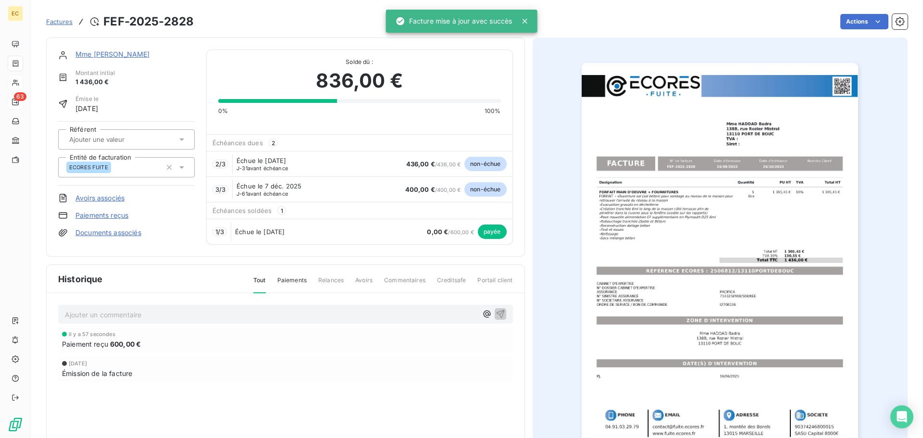
click at [116, 54] on link "Mme [PERSON_NAME]" at bounding box center [112, 54] width 74 height 8
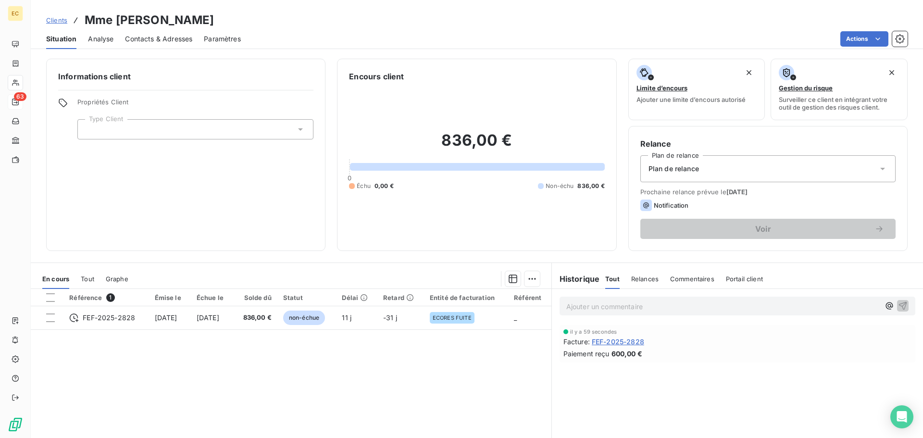
click at [181, 37] on span "Contacts & Adresses" at bounding box center [158, 39] width 67 height 10
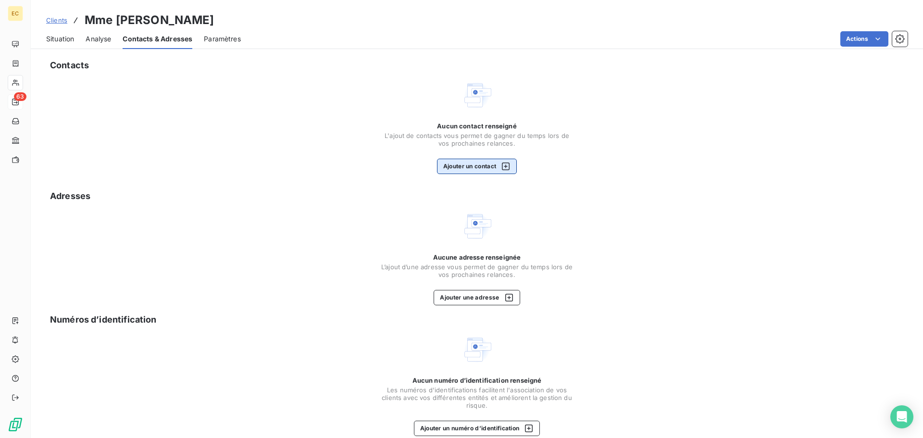
click at [478, 168] on button "Ajouter un contact" at bounding box center [477, 166] width 80 height 15
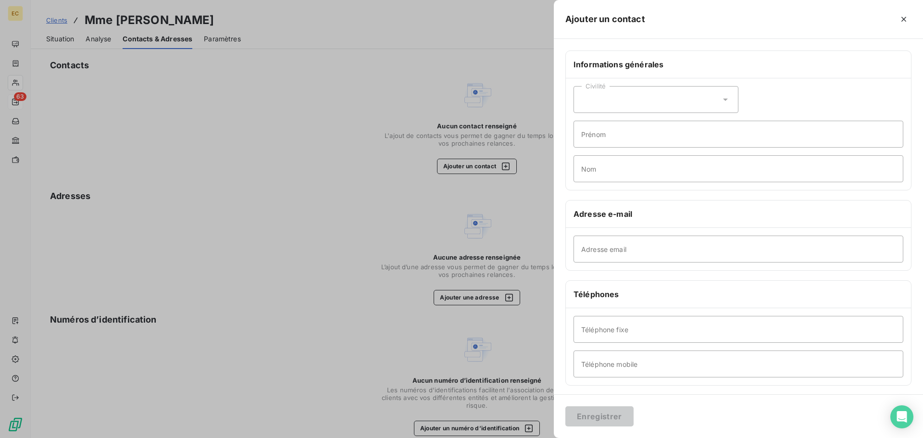
click at [626, 95] on div "Civilité" at bounding box center [655, 99] width 165 height 27
click at [628, 136] on li "Monsieur" at bounding box center [655, 140] width 165 height 17
click at [610, 134] on input "Prénom" at bounding box center [738, 134] width 330 height 27
click at [596, 166] on input "Nom" at bounding box center [738, 168] width 330 height 27
type input "HADDAD"
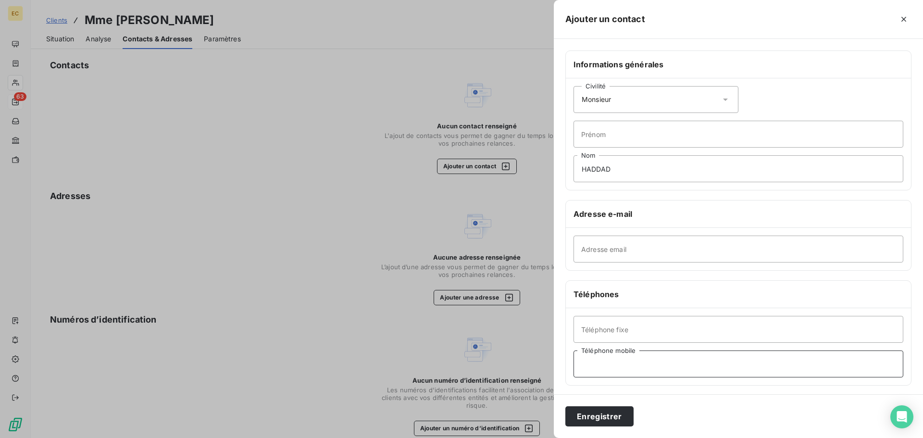
click at [610, 360] on input "Téléphone mobile" at bounding box center [738, 363] width 330 height 27
drag, startPoint x: 599, startPoint y: 362, endPoint x: 588, endPoint y: 363, distance: 11.6
click at [579, 363] on input "06" at bounding box center [738, 363] width 330 height 27
paste input "46 40 38 33"
type input "06 46 40 38 33"
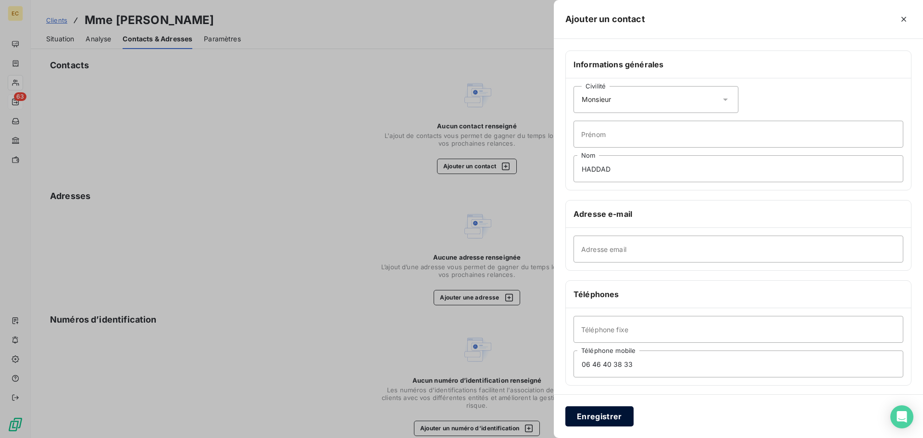
click at [610, 419] on button "Enregistrer" at bounding box center [599, 416] width 68 height 20
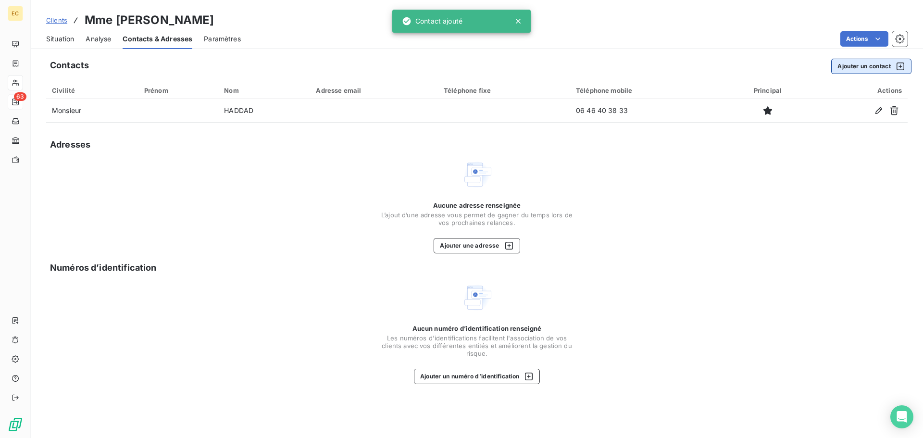
click at [857, 69] on button "Ajouter un contact" at bounding box center [871, 66] width 80 height 15
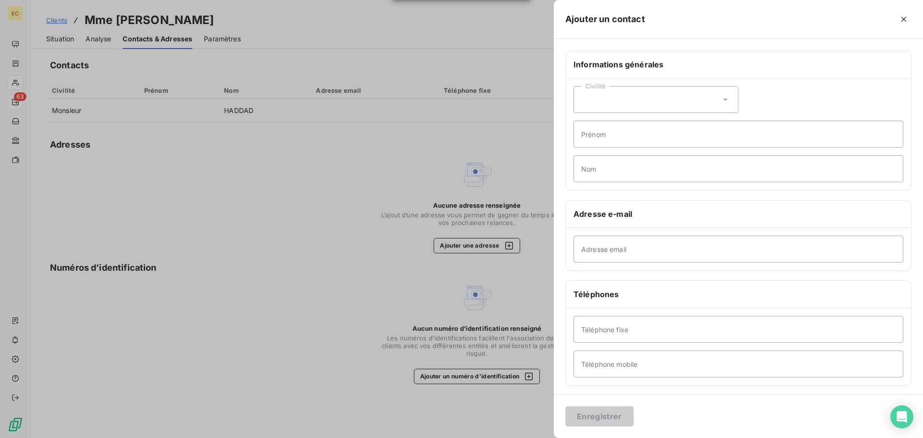
click at [634, 97] on div "Civilité" at bounding box center [655, 99] width 165 height 27
click at [629, 123] on li "Madame" at bounding box center [655, 123] width 165 height 17
click at [608, 165] on input "Nom" at bounding box center [738, 168] width 330 height 27
type input "HADDAD"
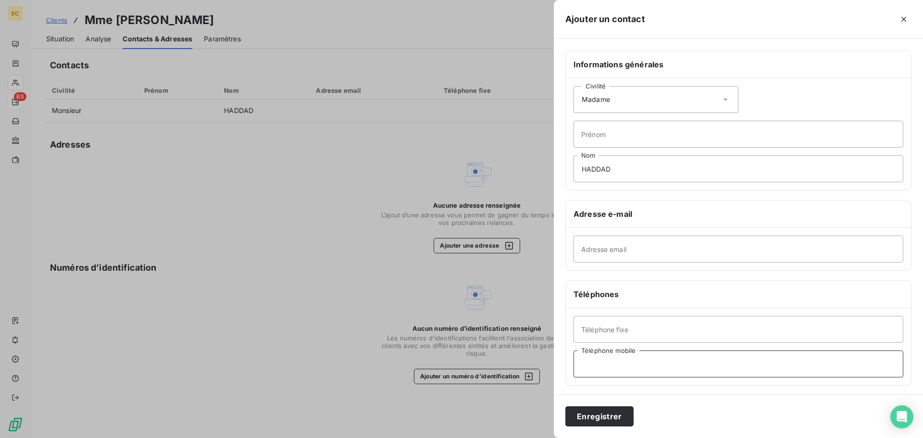
click at [595, 361] on input "Téléphone mobile" at bounding box center [738, 363] width 330 height 27
paste input "06 20 70 74 74"
type input "06 20 70 74 74"
click at [610, 417] on button "Enregistrer" at bounding box center [599, 416] width 68 height 20
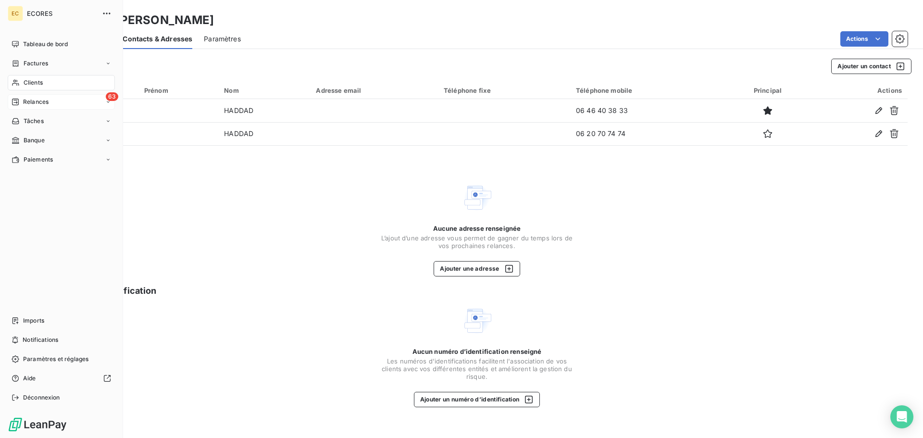
click at [25, 100] on span "Relances" at bounding box center [35, 102] width 25 height 9
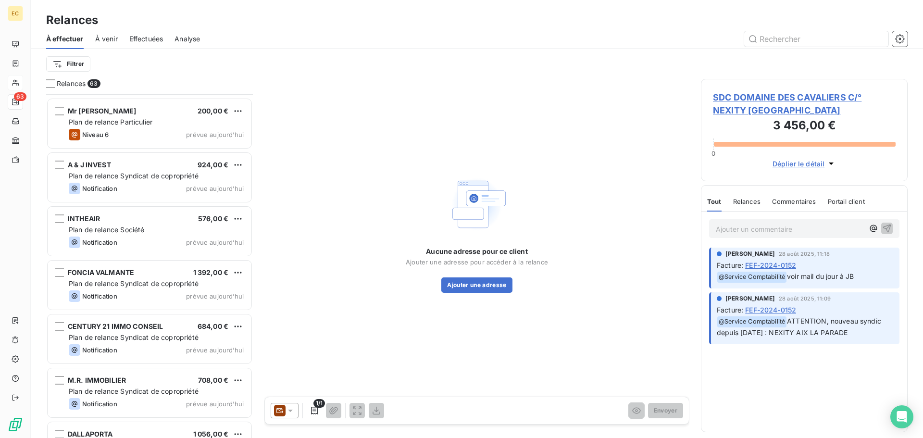
scroll to position [3048, 0]
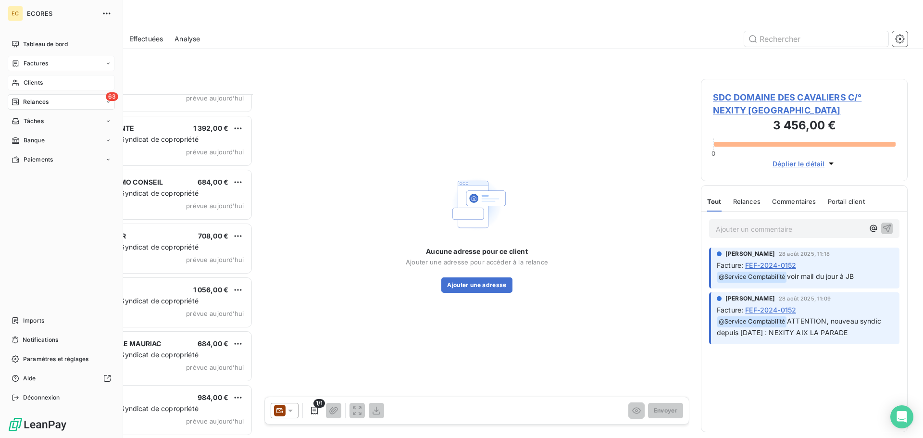
click at [26, 63] on span "Factures" at bounding box center [36, 63] width 25 height 9
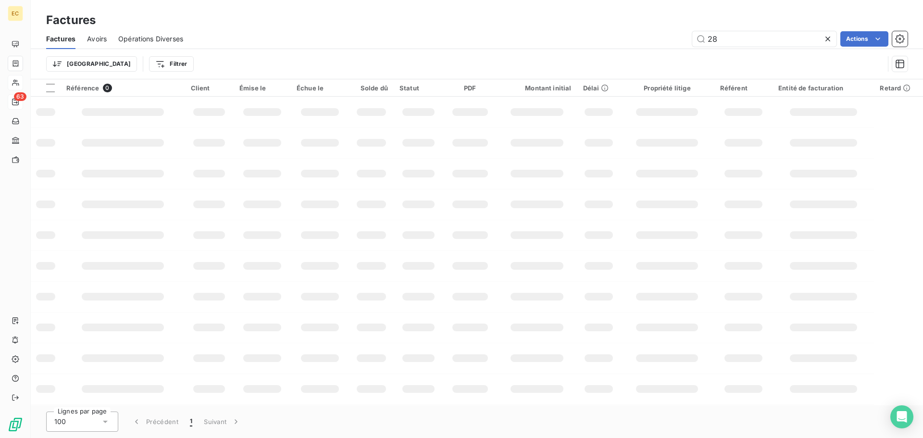
type input "2"
type input "1604"
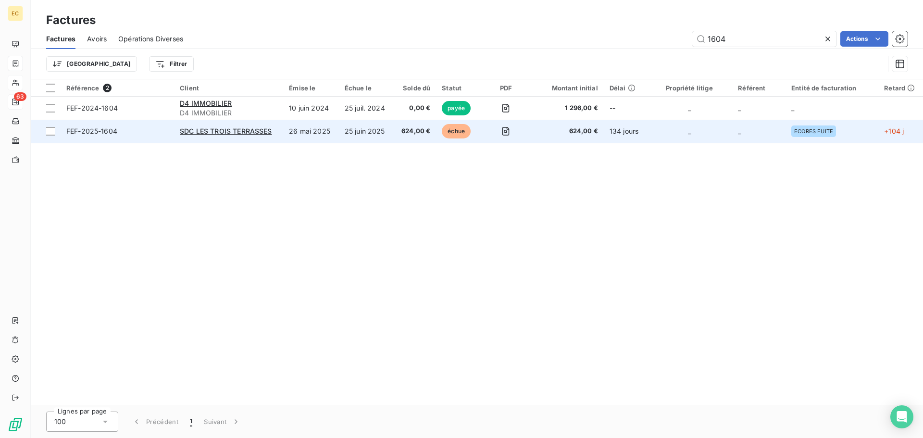
click at [132, 133] on span "FEF-2025-1604" at bounding box center [117, 131] width 102 height 10
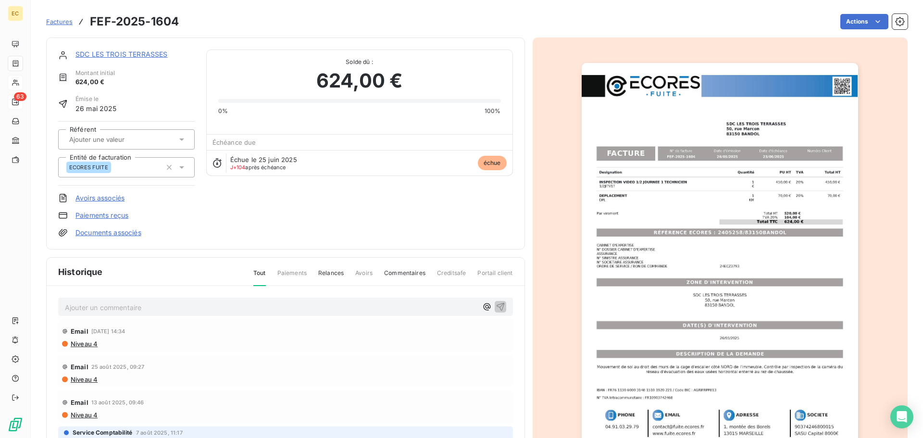
click at [116, 215] on link "Paiements reçus" at bounding box center [101, 215] width 53 height 10
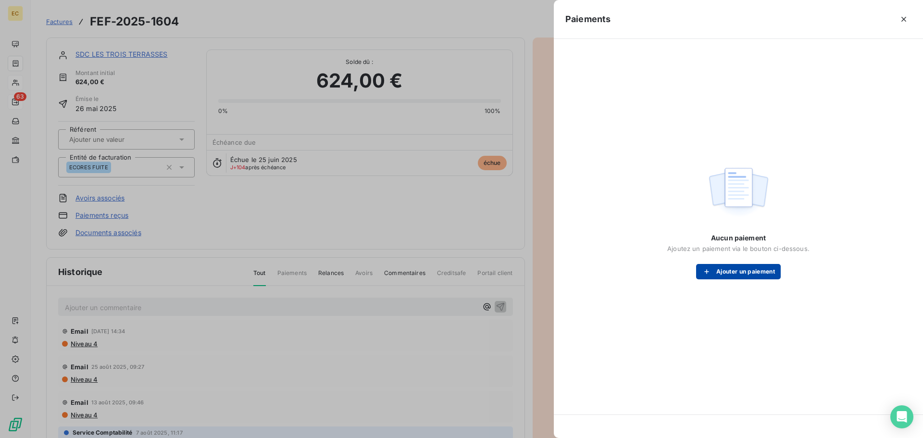
click at [719, 267] on button "Ajouter un paiement" at bounding box center [738, 271] width 85 height 15
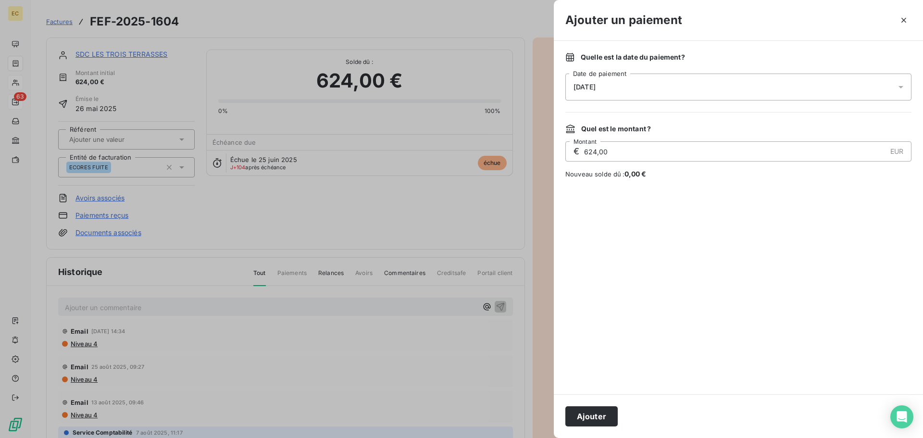
drag, startPoint x: 596, startPoint y: 419, endPoint x: 610, endPoint y: 388, distance: 34.0
click at [597, 419] on button "Ajouter" at bounding box center [591, 416] width 52 height 20
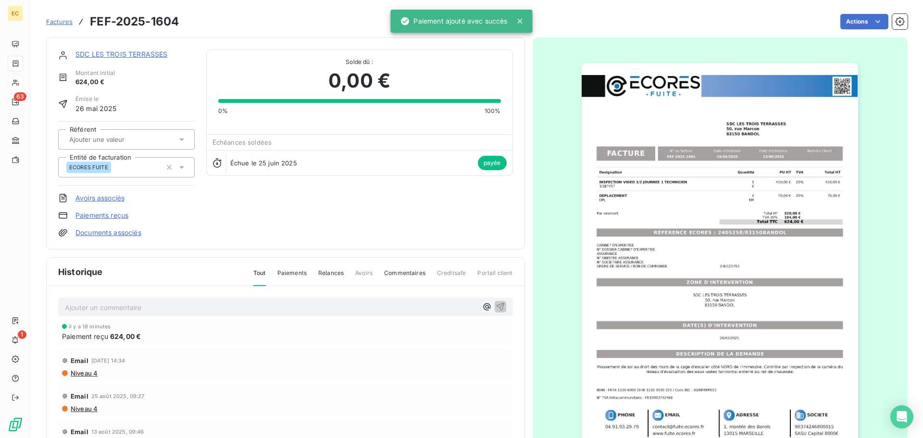
click at [55, 23] on span "Factures" at bounding box center [59, 22] width 26 height 8
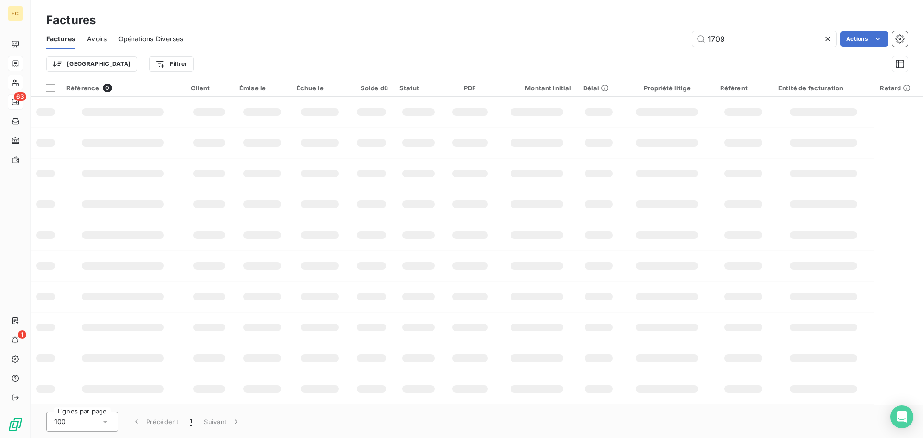
type input "1709"
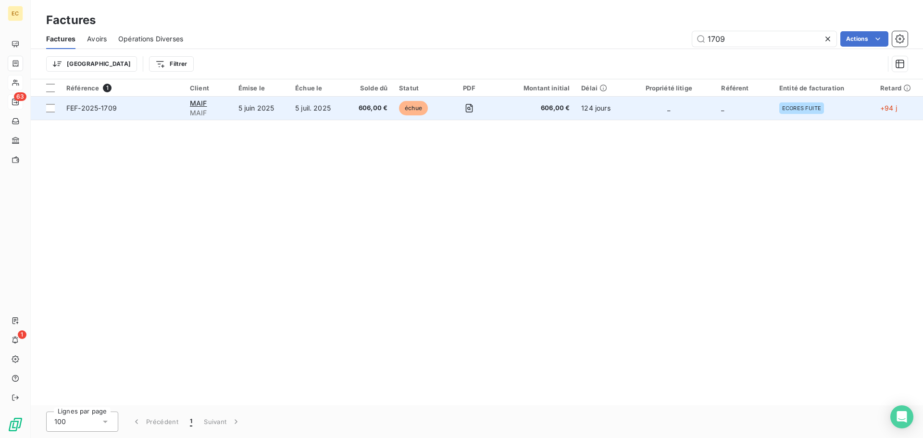
click at [148, 109] on span "FEF-2025-1709" at bounding box center [122, 108] width 112 height 10
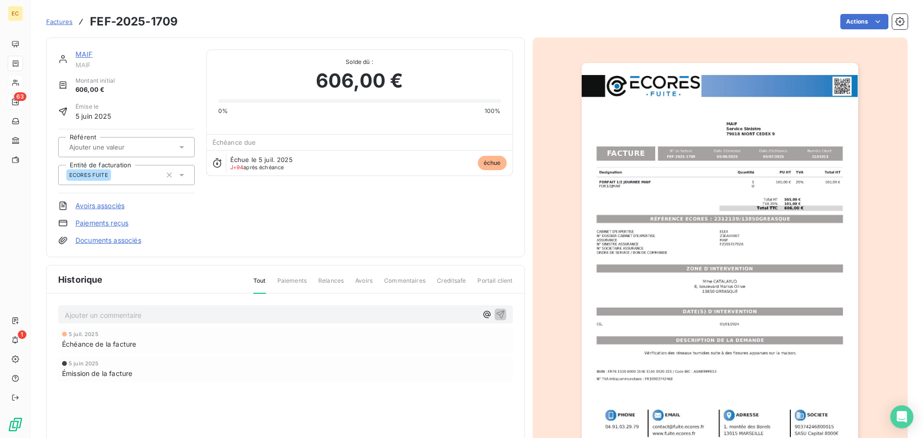
click at [91, 224] on link "Paiements reçus" at bounding box center [101, 223] width 53 height 10
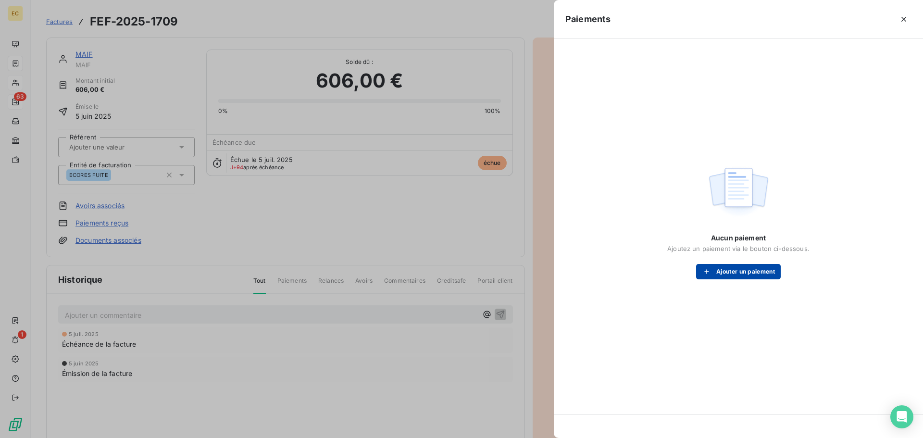
click at [732, 273] on button "Ajouter un paiement" at bounding box center [738, 271] width 85 height 15
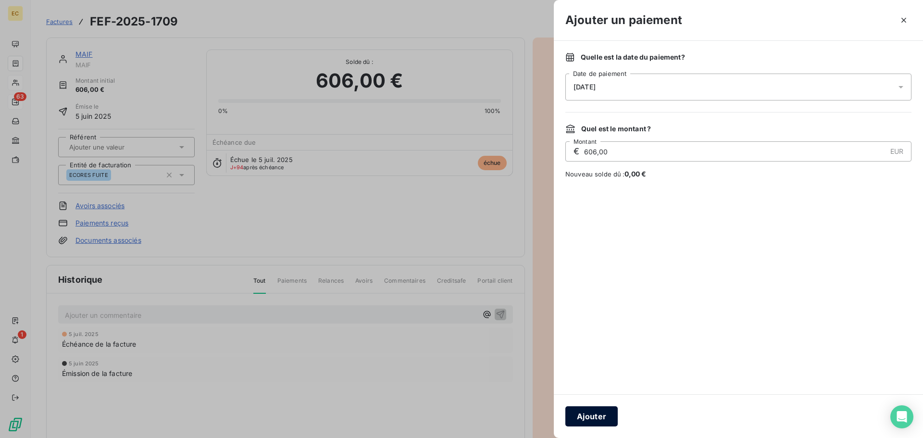
click at [592, 417] on button "Ajouter" at bounding box center [591, 416] width 52 height 20
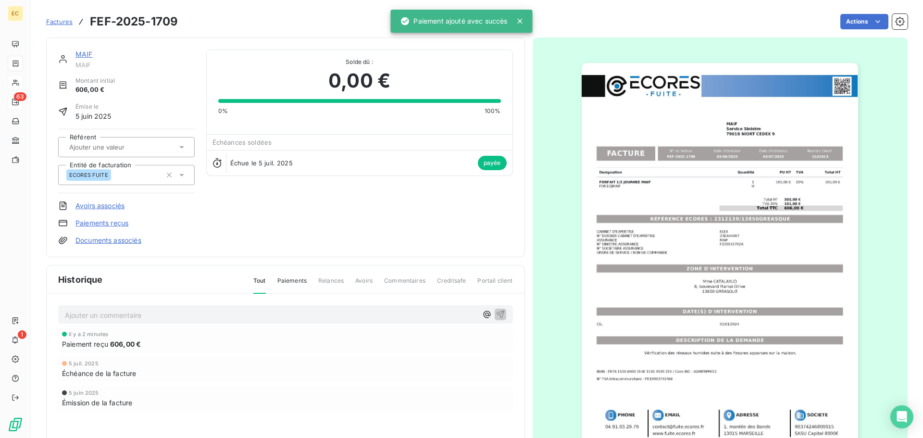
click at [65, 19] on span "Factures" at bounding box center [59, 22] width 26 height 8
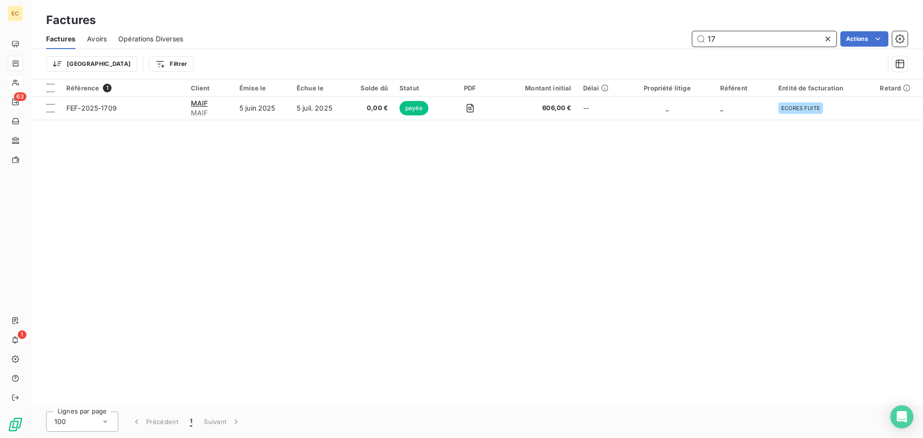
type input "1"
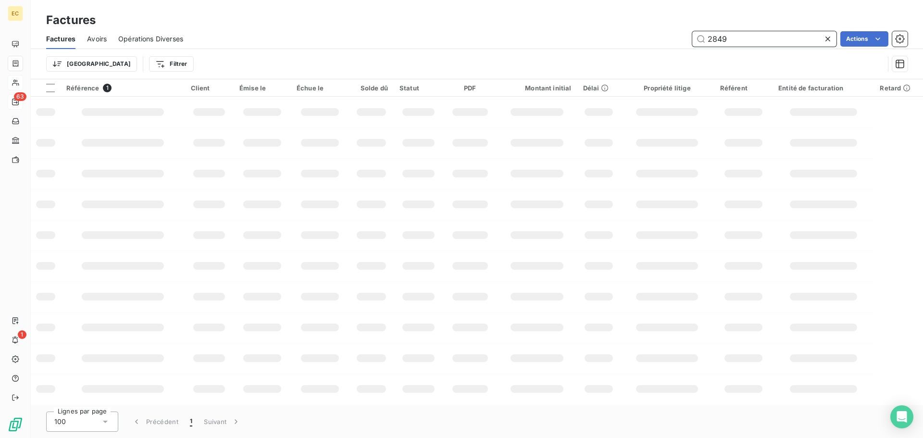
type input "2849"
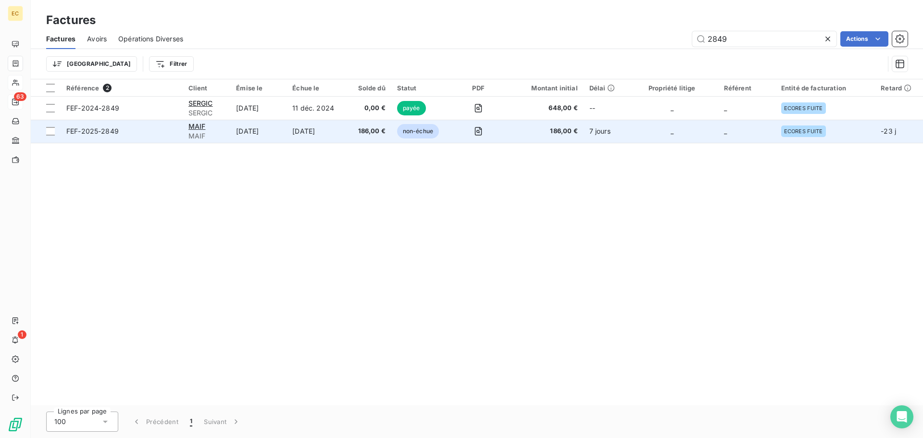
click at [149, 136] on td "FEF-2025-2849" at bounding box center [122, 131] width 122 height 23
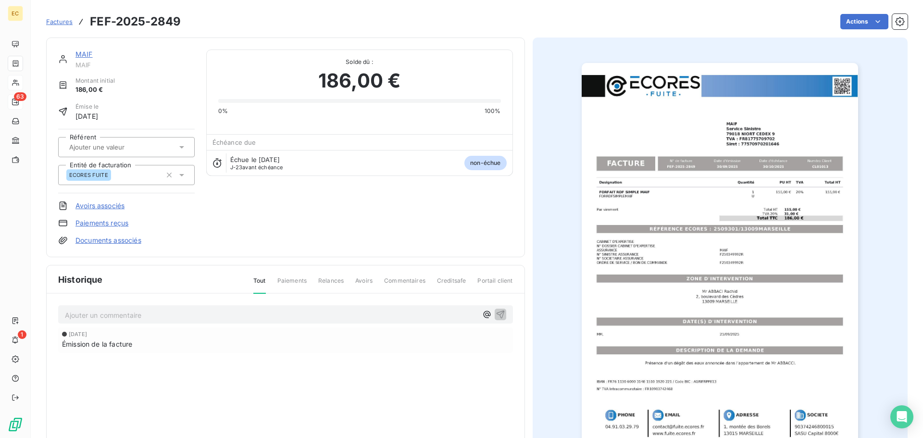
click at [102, 220] on link "Paiements reçus" at bounding box center [101, 223] width 53 height 10
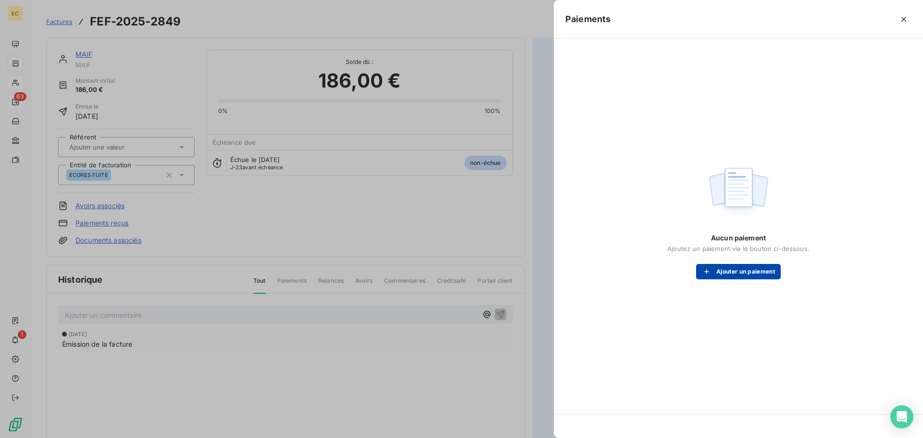
click at [735, 272] on button "Ajouter un paiement" at bounding box center [738, 271] width 85 height 15
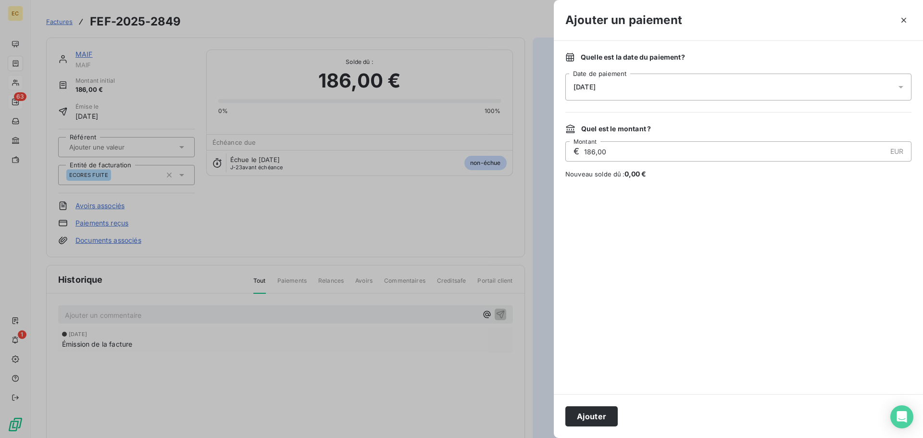
click at [638, 81] on div "[DATE]" at bounding box center [738, 87] width 346 height 27
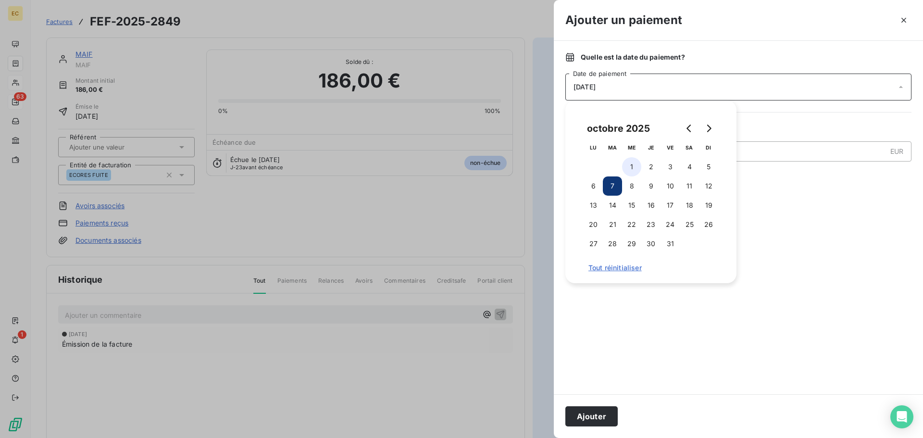
click at [637, 167] on button "1" at bounding box center [631, 166] width 19 height 19
click at [606, 414] on button "Ajouter" at bounding box center [591, 416] width 52 height 20
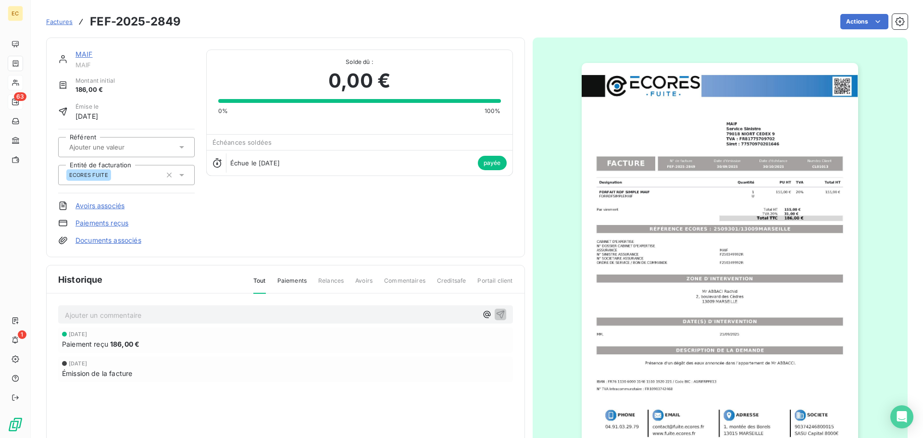
click at [58, 21] on span "Factures" at bounding box center [59, 22] width 26 height 8
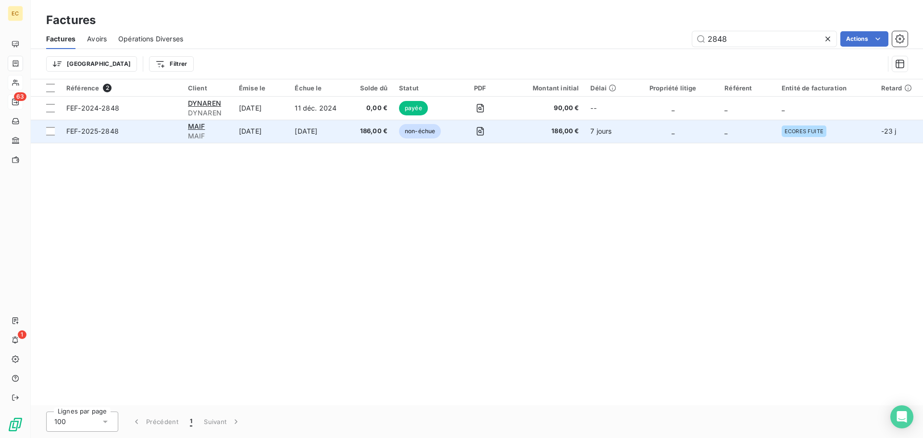
type input "2848"
click at [159, 135] on span "FEF-2025-2848" at bounding box center [121, 131] width 110 height 10
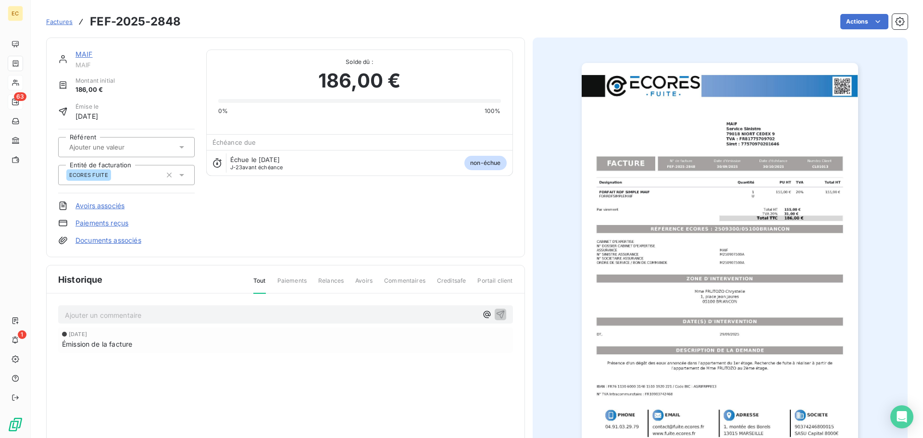
click at [111, 223] on link "Paiements reçus" at bounding box center [101, 223] width 53 height 10
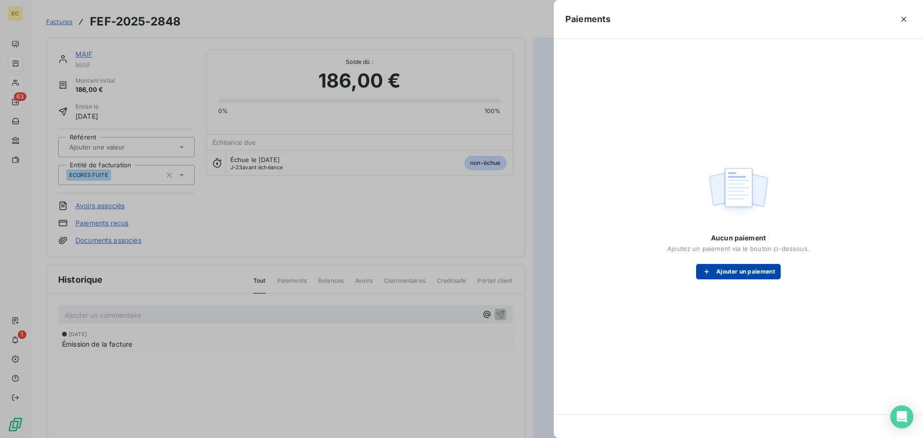
click at [738, 274] on button "Ajouter un paiement" at bounding box center [738, 271] width 85 height 15
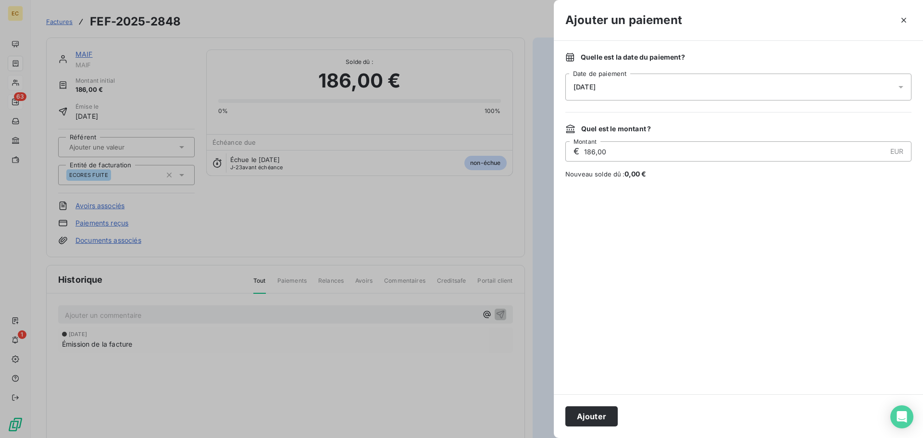
click at [629, 85] on div "[DATE]" at bounding box center [738, 87] width 346 height 27
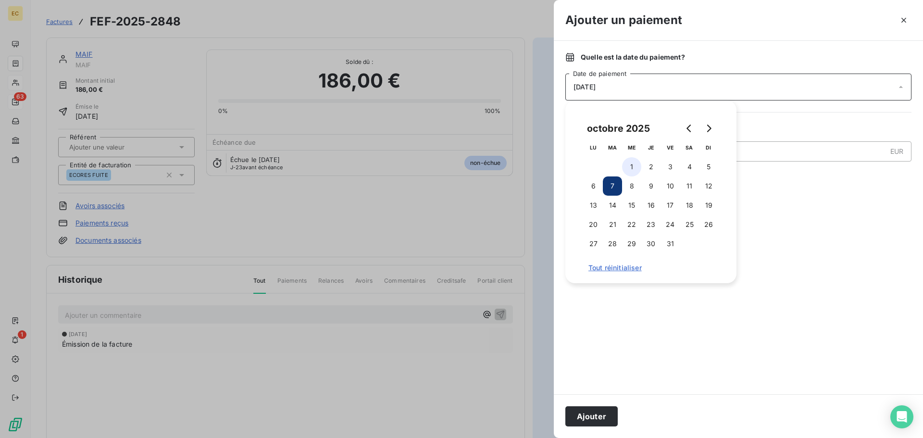
click at [634, 164] on button "1" at bounding box center [631, 166] width 19 height 19
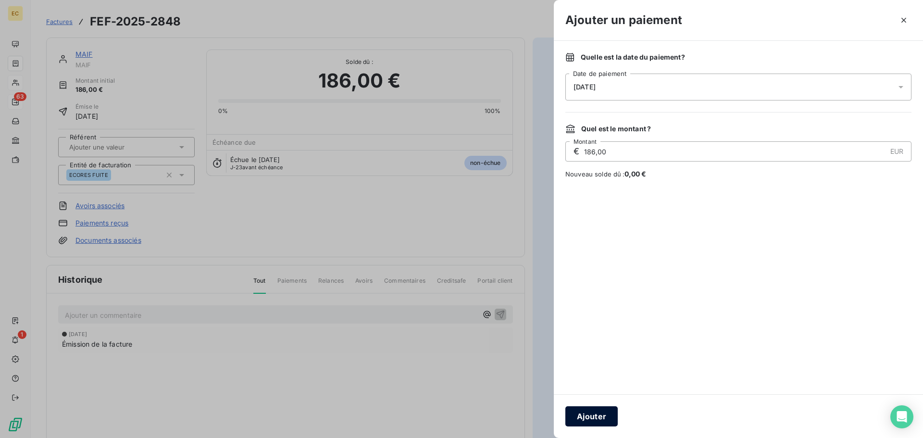
click at [612, 413] on button "Ajouter" at bounding box center [591, 416] width 52 height 20
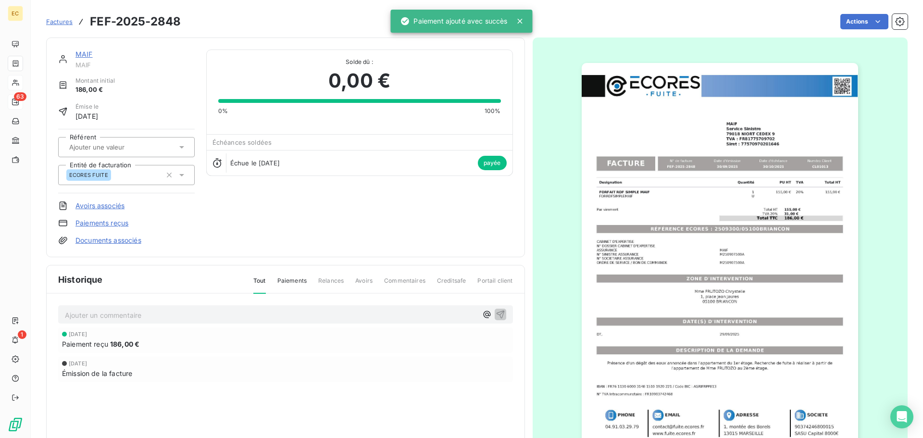
click at [56, 27] on div "Factures FEF-2025-2848" at bounding box center [113, 21] width 135 height 17
click at [57, 22] on span "Factures" at bounding box center [59, 22] width 26 height 8
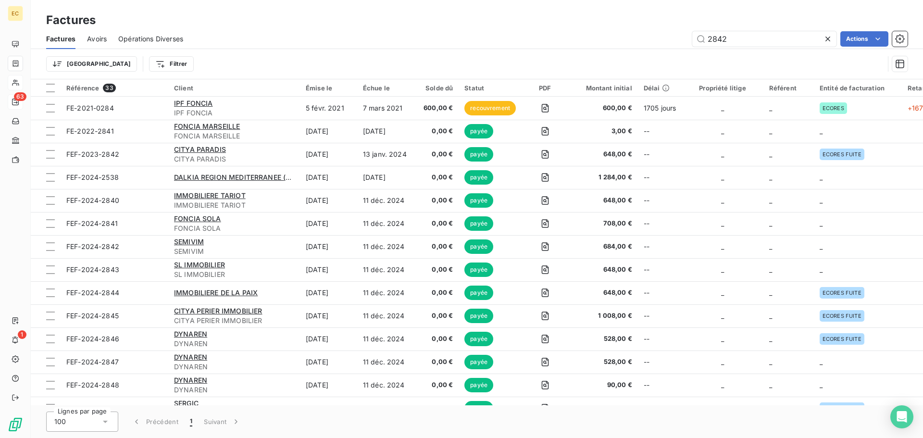
type input "2842"
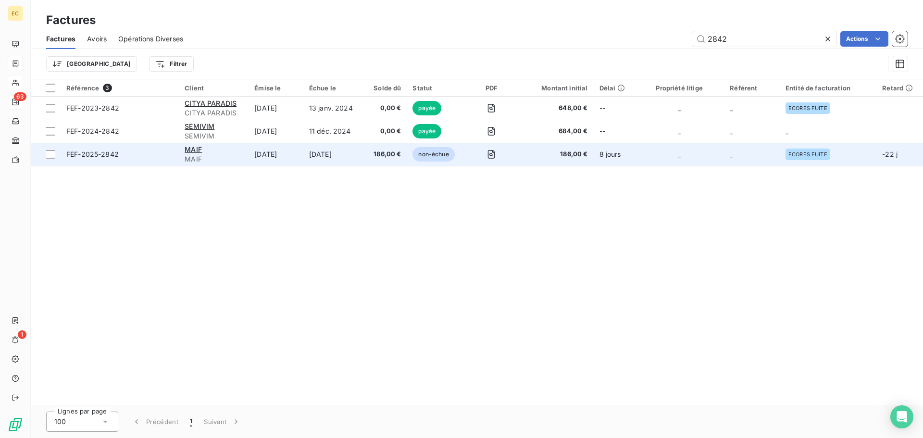
click at [150, 153] on span "FEF-2025-2842" at bounding box center [119, 154] width 107 height 10
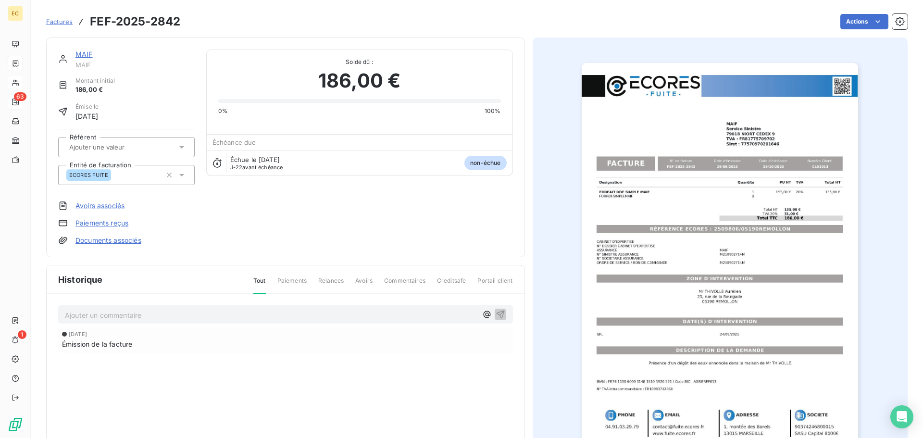
click at [86, 222] on link "Paiements reçus" at bounding box center [101, 223] width 53 height 10
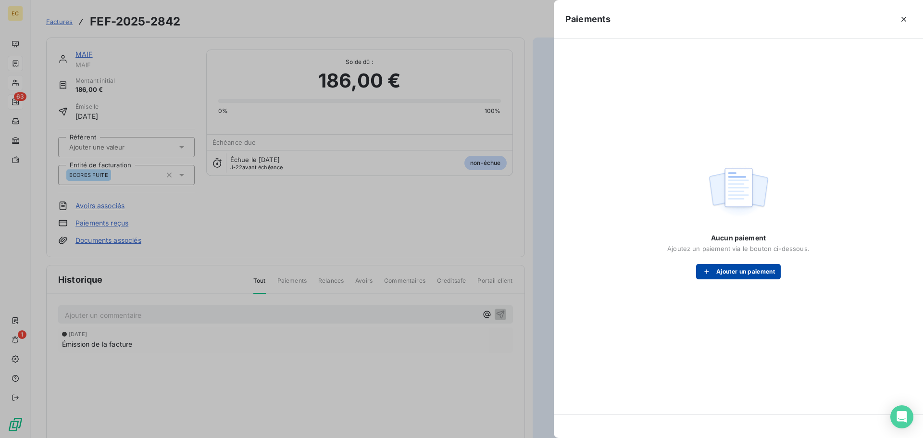
click at [722, 272] on button "Ajouter un paiement" at bounding box center [738, 271] width 85 height 15
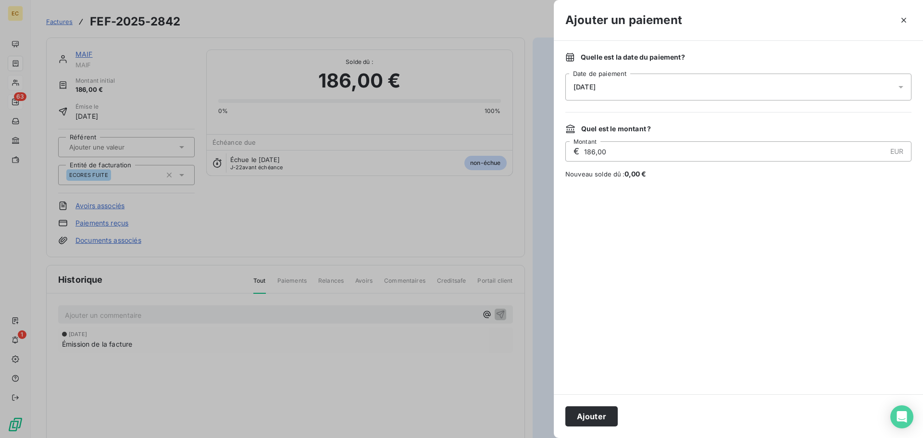
click at [635, 90] on div "[DATE]" at bounding box center [738, 87] width 346 height 27
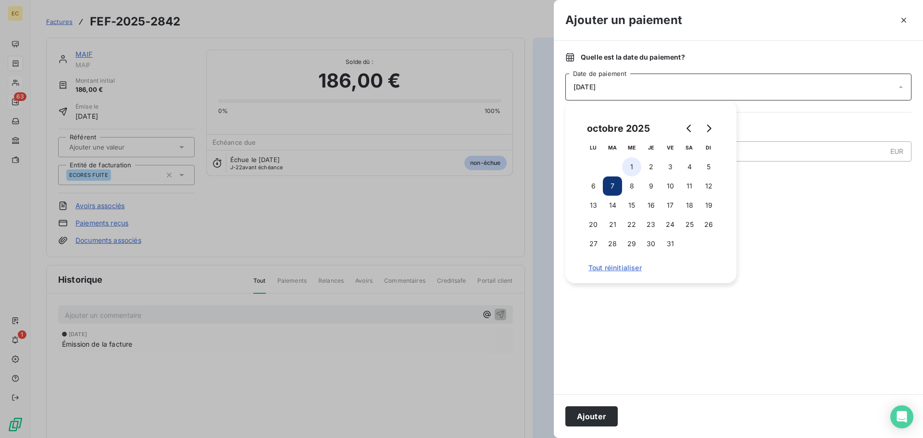
click at [633, 166] on button "1" at bounding box center [631, 166] width 19 height 19
click at [601, 419] on button "Ajouter" at bounding box center [591, 416] width 52 height 20
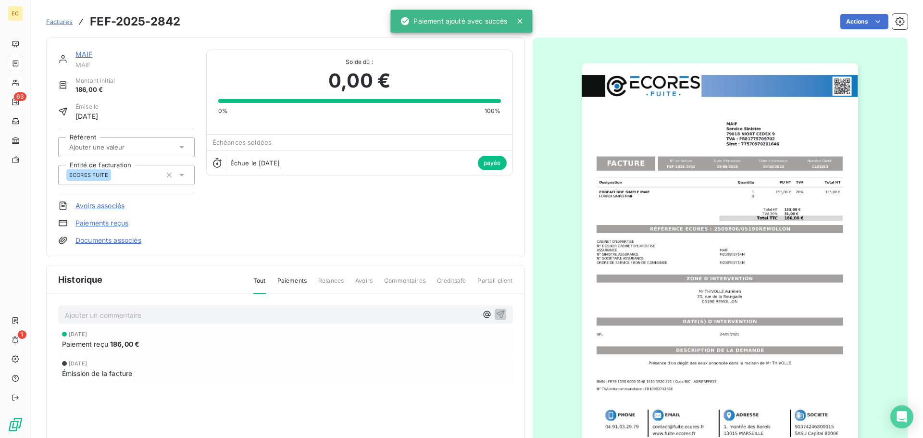
click at [57, 25] on span "Factures" at bounding box center [59, 22] width 26 height 8
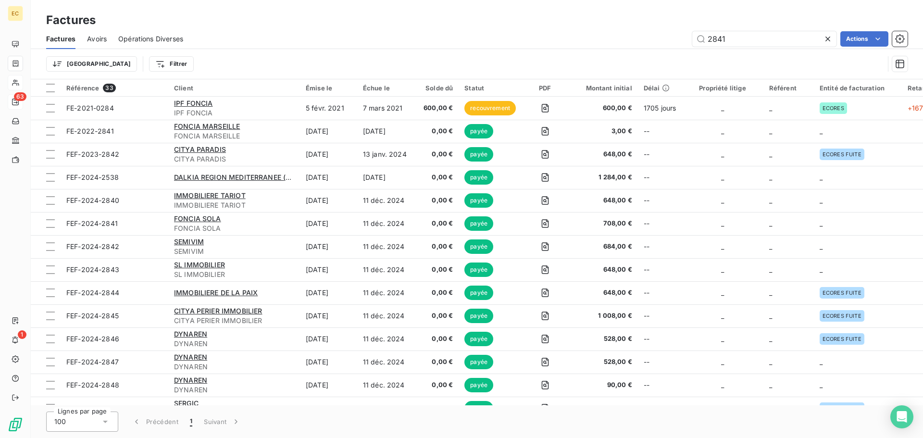
type input "2841"
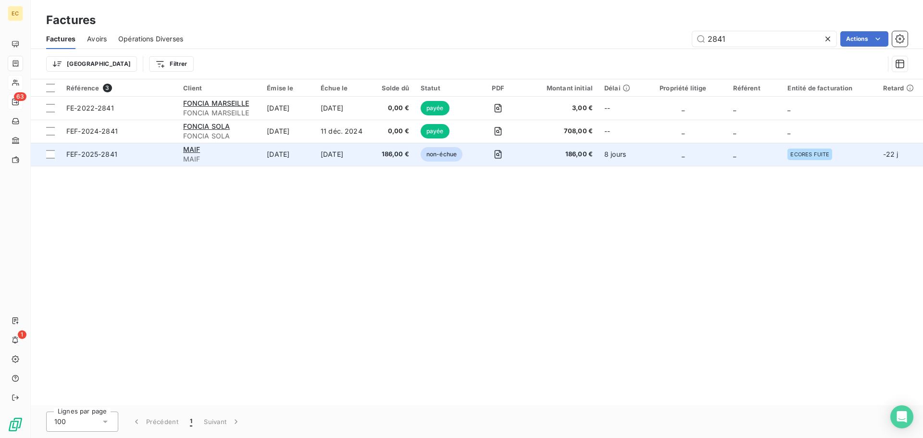
click at [141, 154] on span "FEF-2025-2841" at bounding box center [118, 154] width 105 height 10
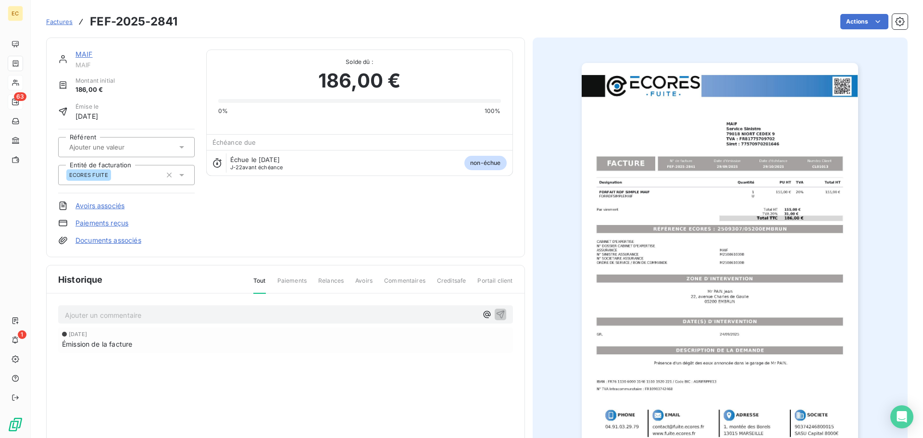
click at [105, 224] on link "Paiements reçus" at bounding box center [101, 223] width 53 height 10
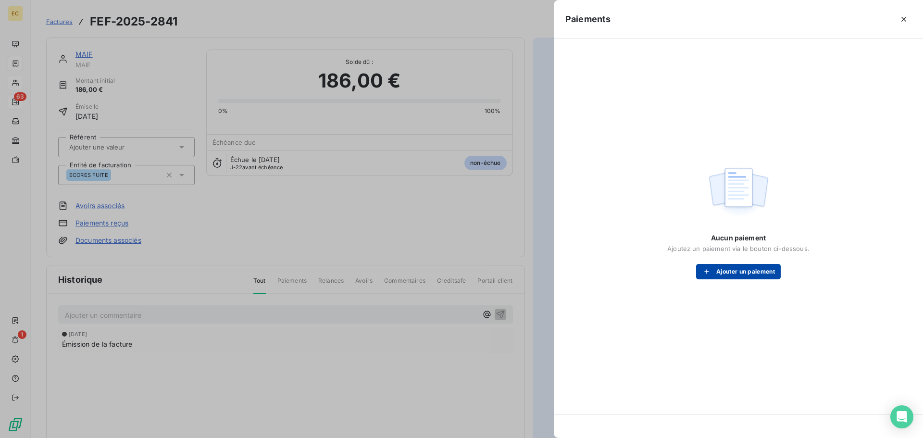
click at [726, 274] on button "Ajouter un paiement" at bounding box center [738, 271] width 85 height 15
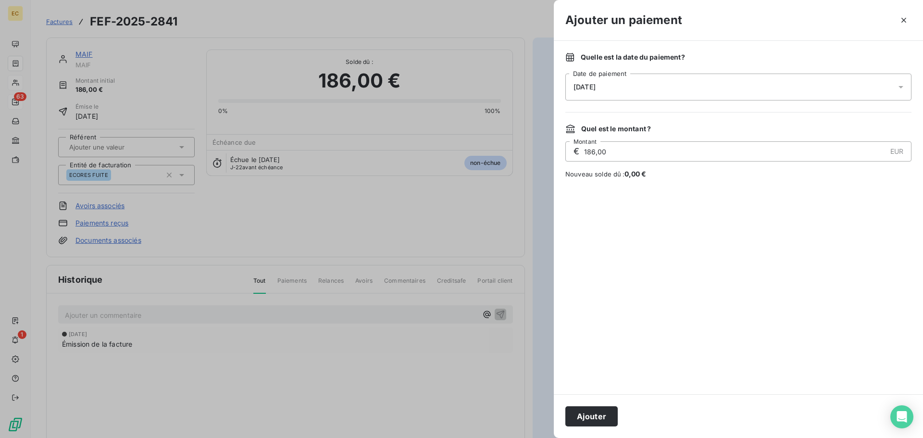
click at [675, 83] on div "[DATE]" at bounding box center [738, 87] width 346 height 27
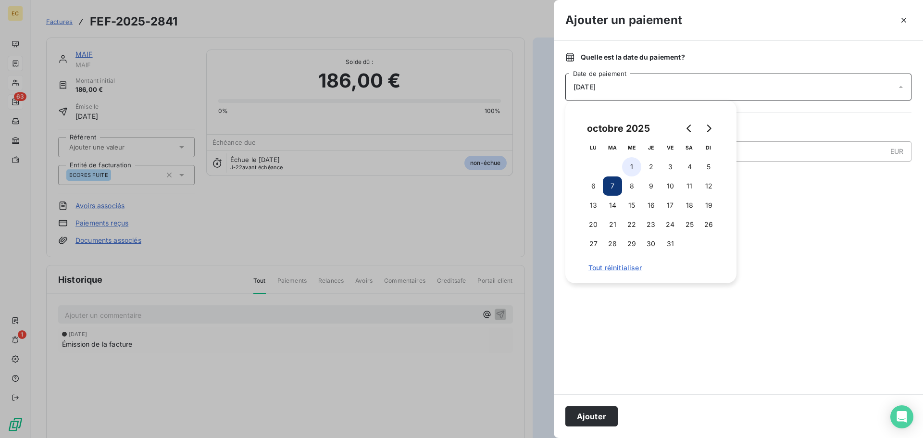
click at [631, 168] on button "1" at bounding box center [631, 166] width 19 height 19
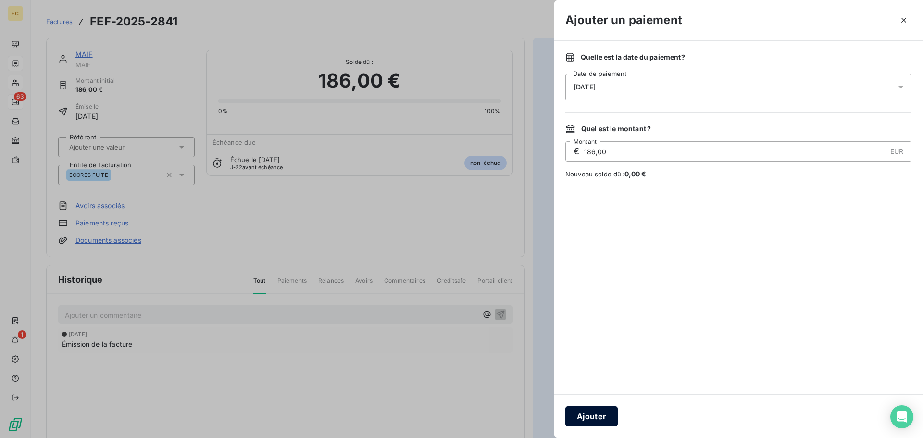
click at [596, 414] on button "Ajouter" at bounding box center [591, 416] width 52 height 20
